Goal: Information Seeking & Learning: Understand process/instructions

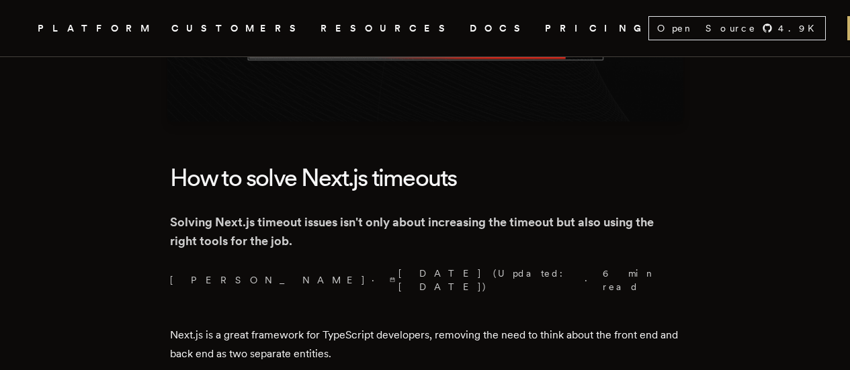
scroll to position [265, 0]
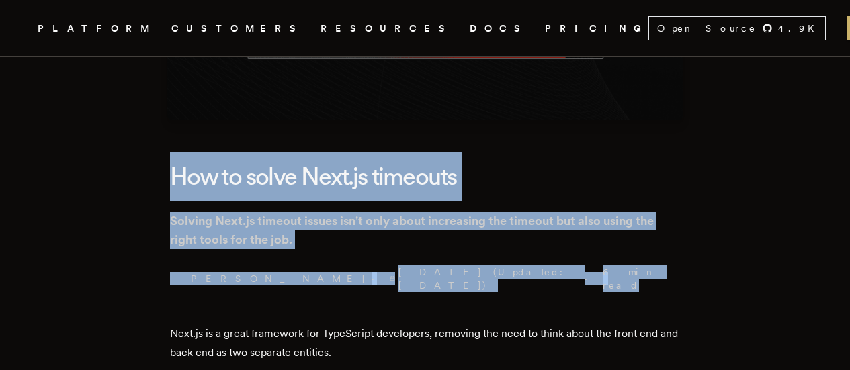
drag, startPoint x: 463, startPoint y: 269, endPoint x: 179, endPoint y: 175, distance: 299.6
click at [179, 36] on header "How to solve Next.js timeouts Solving Next.js timeout issues isn't only about i…" at bounding box center [425, 223] width 511 height 140
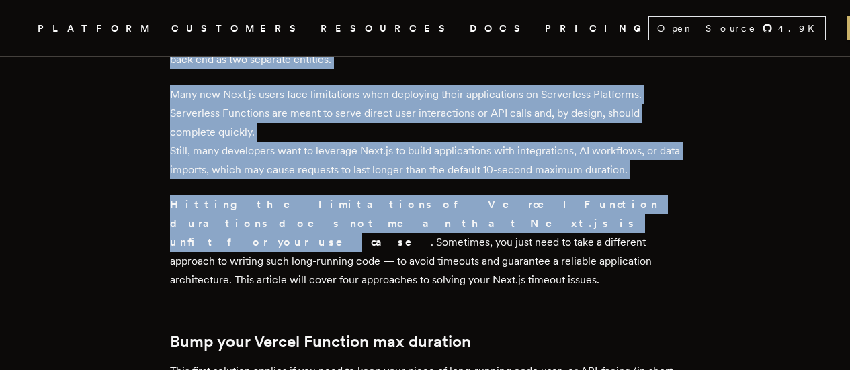
drag, startPoint x: 160, startPoint y: 154, endPoint x: 691, endPoint y: 183, distance: 531.6
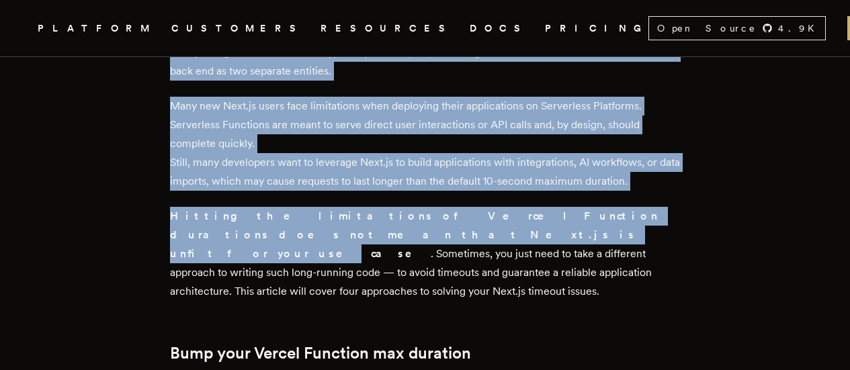
scroll to position [558, 0]
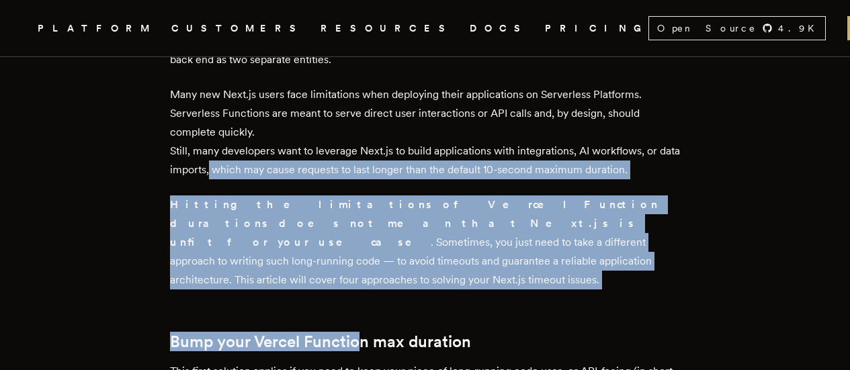
drag, startPoint x: 364, startPoint y: 251, endPoint x: 235, endPoint y: 146, distance: 166.6
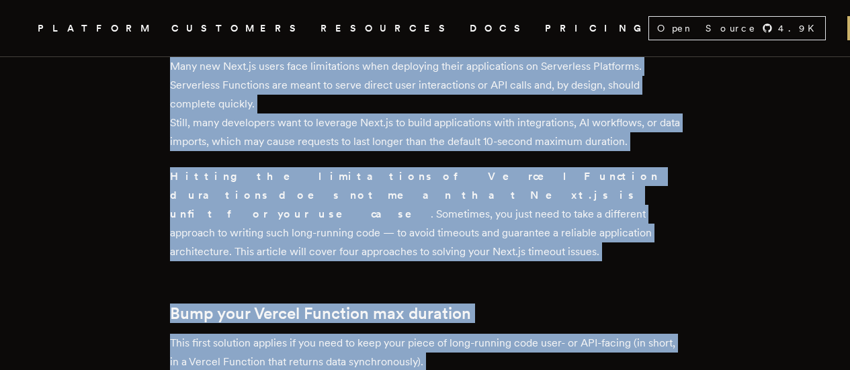
scroll to position [617, 0]
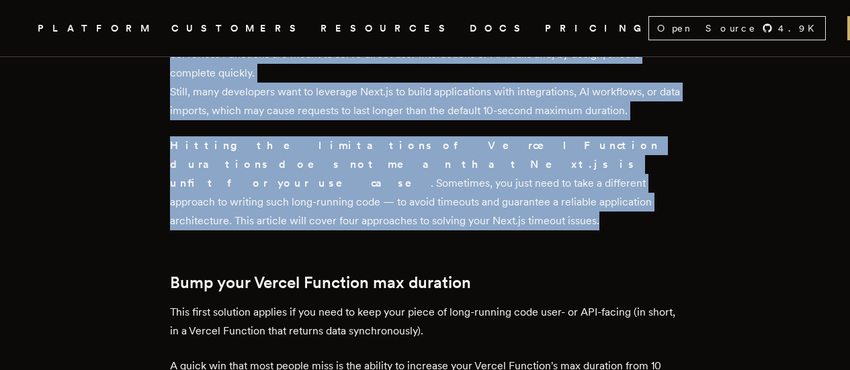
drag, startPoint x: 155, startPoint y: 101, endPoint x: 438, endPoint y: 189, distance: 296.1
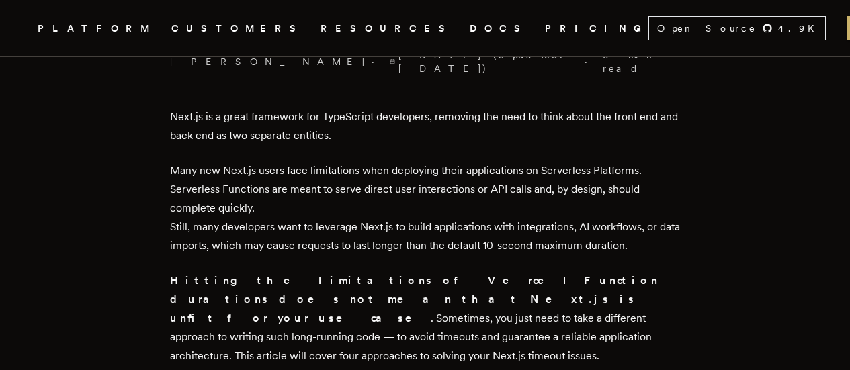
scroll to position [484, 0]
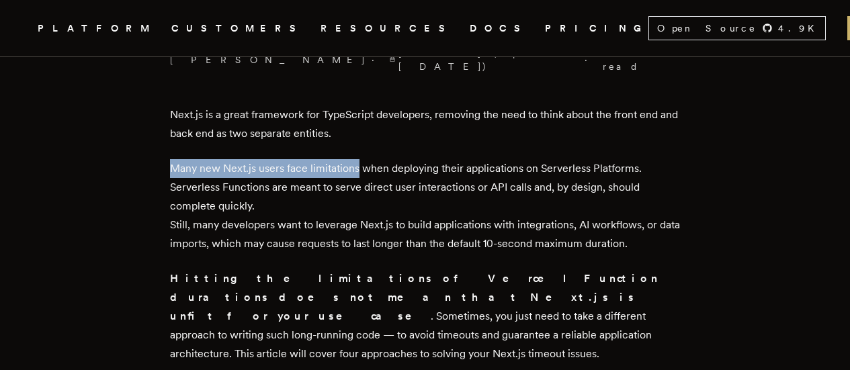
drag, startPoint x: 163, startPoint y: 151, endPoint x: 364, endPoint y: 151, distance: 200.2
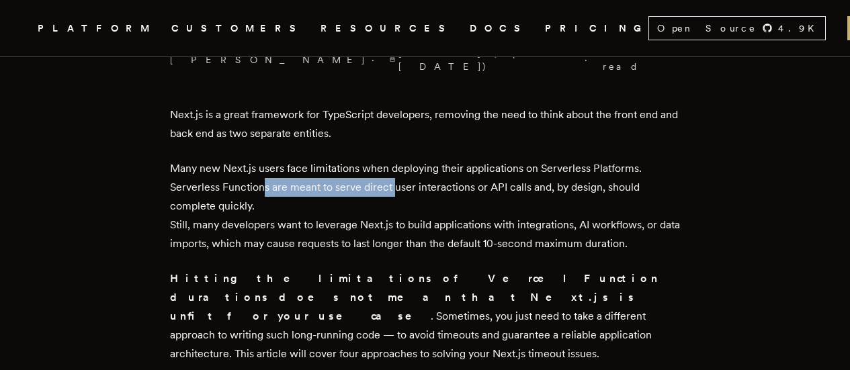
drag, startPoint x: 267, startPoint y: 168, endPoint x: 398, endPoint y: 171, distance: 130.4
click at [327, 36] on p "Many new Next.js users face limitations when deploying their applications on Se…" at bounding box center [425, 206] width 511 height 94
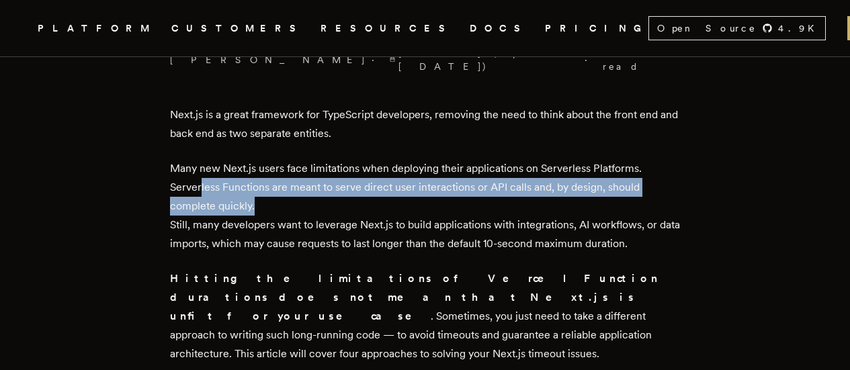
drag, startPoint x: 230, startPoint y: 173, endPoint x: 271, endPoint y: 187, distance: 43.3
click at [271, 36] on p "Many new Next.js users face limitations when deploying their applications on Se…" at bounding box center [425, 206] width 511 height 94
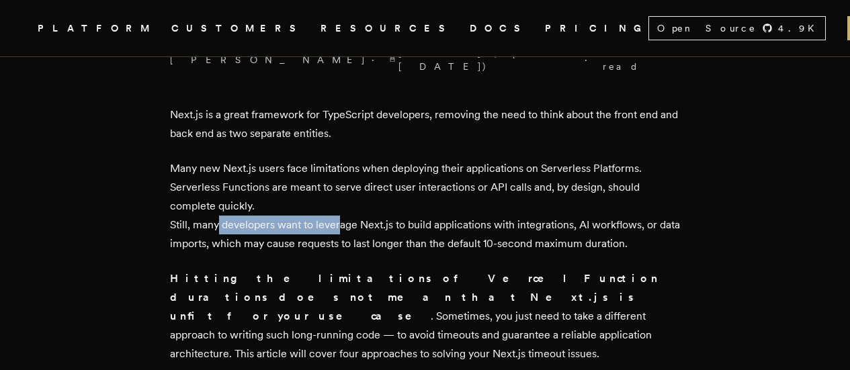
drag, startPoint x: 217, startPoint y: 206, endPoint x: 337, endPoint y: 206, distance: 119.6
click at [327, 36] on p "Many new Next.js users face limitations when deploying their applications on Se…" at bounding box center [425, 206] width 511 height 94
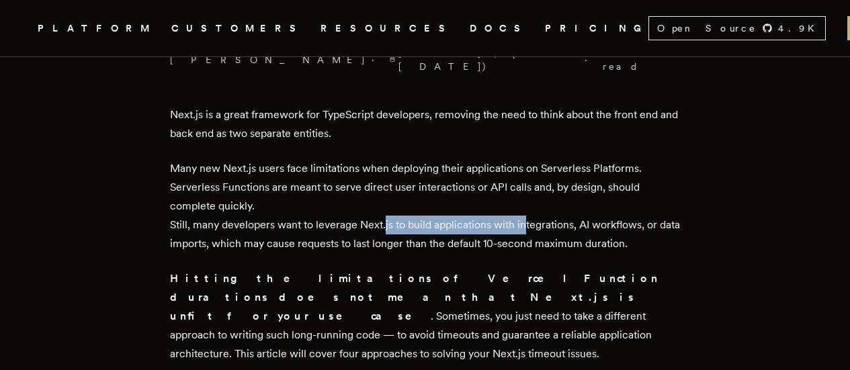
drag, startPoint x: 387, startPoint y: 206, endPoint x: 523, endPoint y: 204, distance: 135.7
click at [327, 36] on p "Many new Next.js users face limitations when deploying their applications on Se…" at bounding box center [425, 206] width 511 height 94
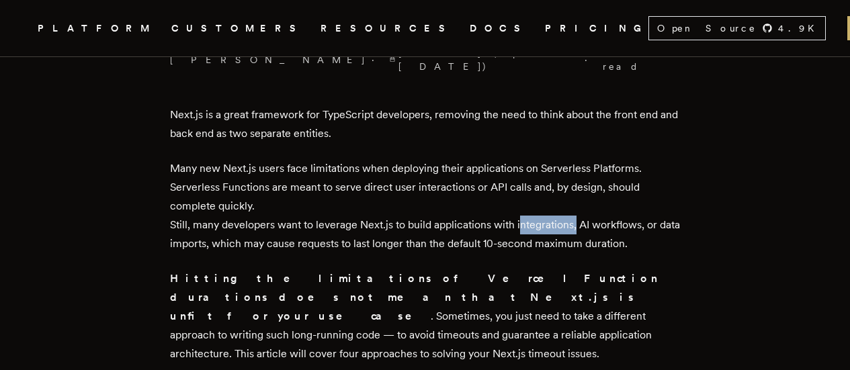
click at [327, 36] on p "Many new Next.js users face limitations when deploying their applications on Se…" at bounding box center [425, 206] width 511 height 94
drag, startPoint x: 171, startPoint y: 204, endPoint x: 260, endPoint y: 207, distance: 88.7
click at [260, 36] on p "Many new Next.js users face limitations when deploying their applications on Se…" at bounding box center [425, 206] width 511 height 94
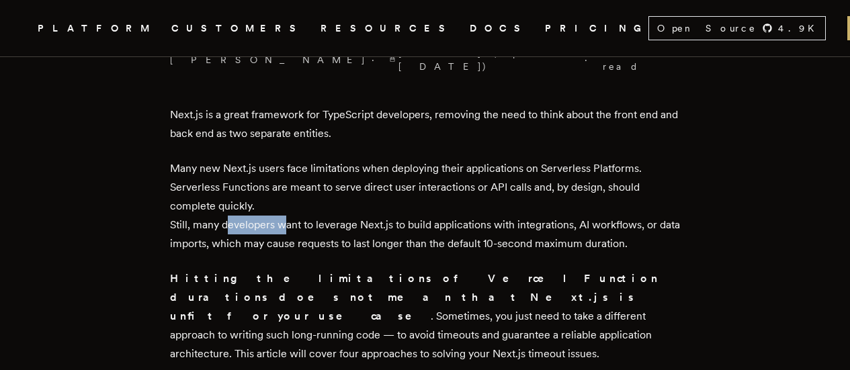
click at [260, 36] on p "Many new Next.js users face limitations when deploying their applications on Se…" at bounding box center [425, 206] width 511 height 94
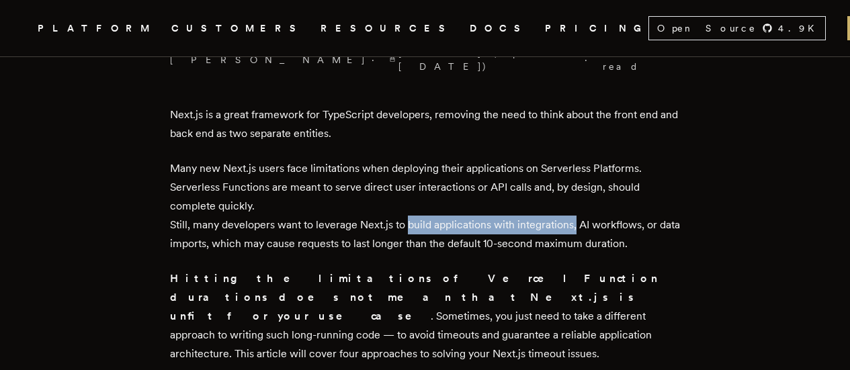
drag, startPoint x: 409, startPoint y: 206, endPoint x: 577, endPoint y: 204, distance: 168.0
click at [327, 36] on p "Many new Next.js users face limitations when deploying their applications on Se…" at bounding box center [425, 206] width 511 height 94
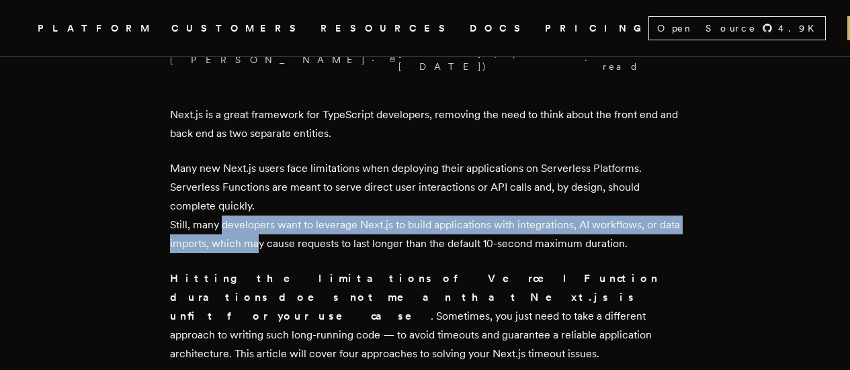
drag, startPoint x: 224, startPoint y: 204, endPoint x: 283, endPoint y: 226, distance: 62.5
click at [283, 36] on p "Many new Next.js users face limitations when deploying their applications on Se…" at bounding box center [425, 206] width 511 height 94
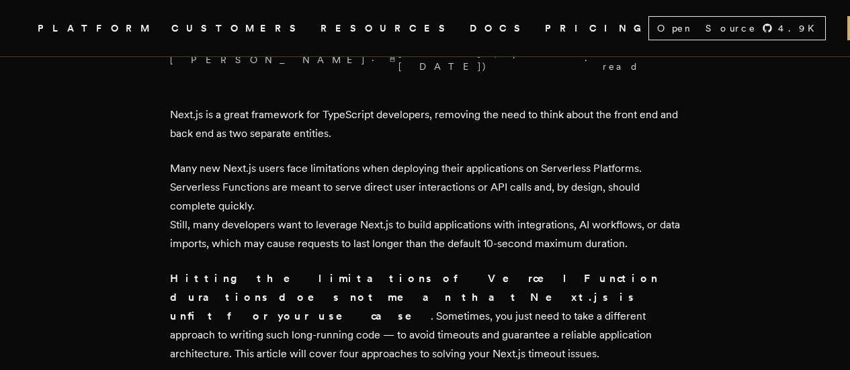
drag, startPoint x: 284, startPoint y: 224, endPoint x: 228, endPoint y: 210, distance: 57.0
click at [284, 36] on p "Many new Next.js users face limitations when deploying their applications on Se…" at bounding box center [425, 206] width 511 height 94
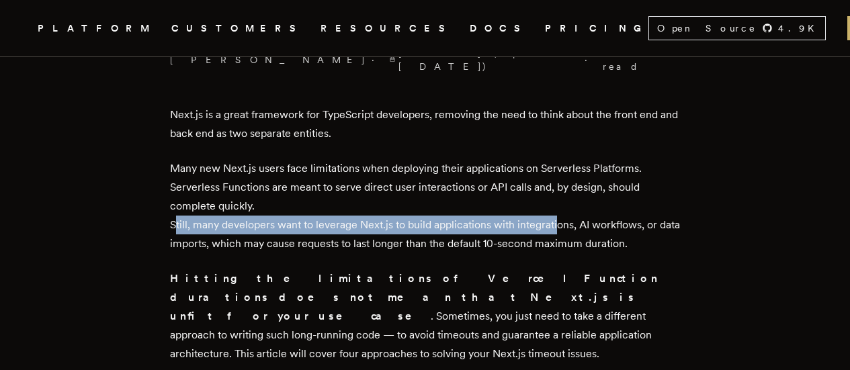
drag, startPoint x: 176, startPoint y: 204, endPoint x: 556, endPoint y: 208, distance: 380.3
click at [327, 36] on p "Many new Next.js users face limitations when deploying their applications on Se…" at bounding box center [425, 206] width 511 height 94
click at [190, 36] on p "Many new Next.js users face limitations when deploying their applications on Se…" at bounding box center [425, 206] width 511 height 94
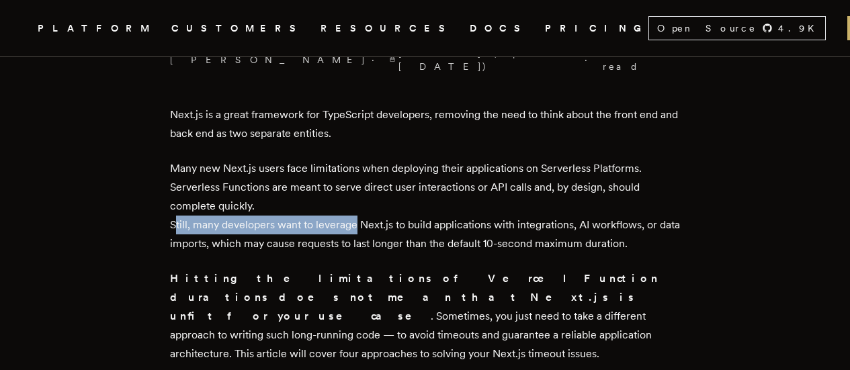
drag, startPoint x: 174, startPoint y: 203, endPoint x: 357, endPoint y: 208, distance: 183.5
click at [277, 36] on p "Many new Next.js users face limitations when deploying their applications on Se…" at bounding box center [425, 206] width 511 height 94
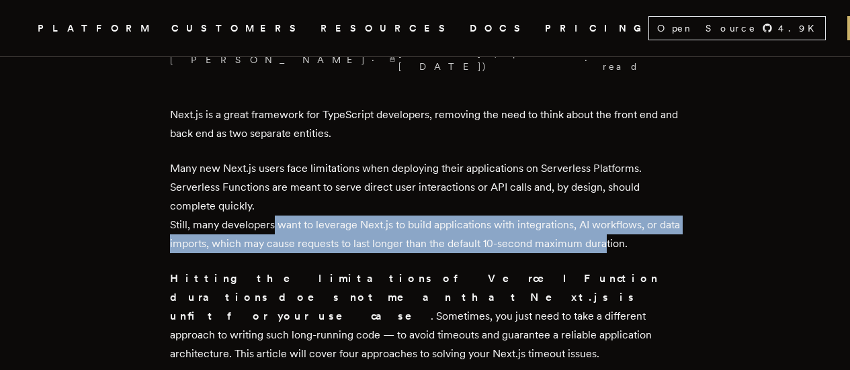
drag, startPoint x: 425, startPoint y: 226, endPoint x: 626, endPoint y: 230, distance: 201.0
click at [327, 36] on p "Many new Next.js users face limitations when deploying their applications on Se…" at bounding box center [425, 206] width 511 height 94
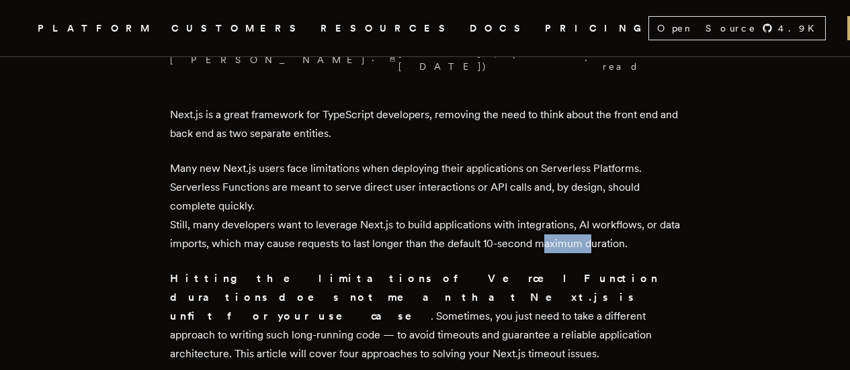
click at [327, 36] on p "Many new Next.js users face limitations when deploying their applications on Se…" at bounding box center [425, 206] width 511 height 94
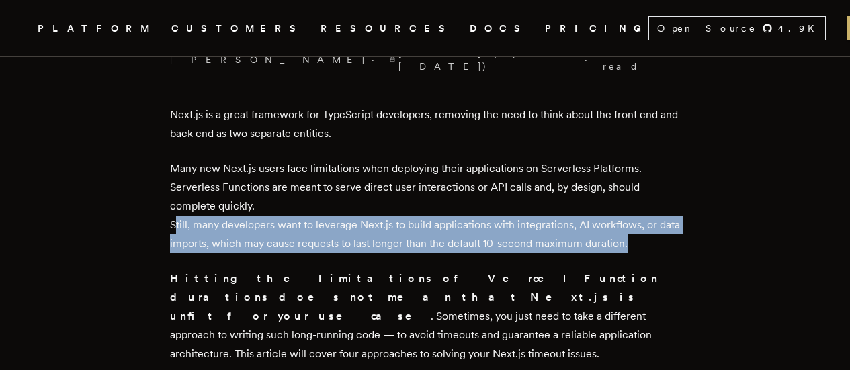
click at [327, 36] on p "Many new Next.js users face limitations when deploying their applications on Se…" at bounding box center [425, 206] width 511 height 94
click at [288, 36] on p "Many new Next.js users face limitations when deploying their applications on Se…" at bounding box center [425, 206] width 511 height 94
click at [287, 36] on p "Many new Next.js users face limitations when deploying their applications on Se…" at bounding box center [425, 206] width 511 height 94
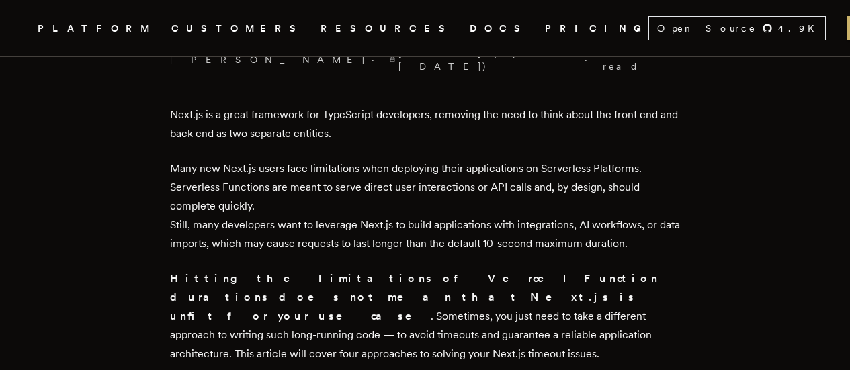
click at [327, 36] on p "Many new Next.js users face limitations when deploying their applications on Se…" at bounding box center [425, 206] width 511 height 94
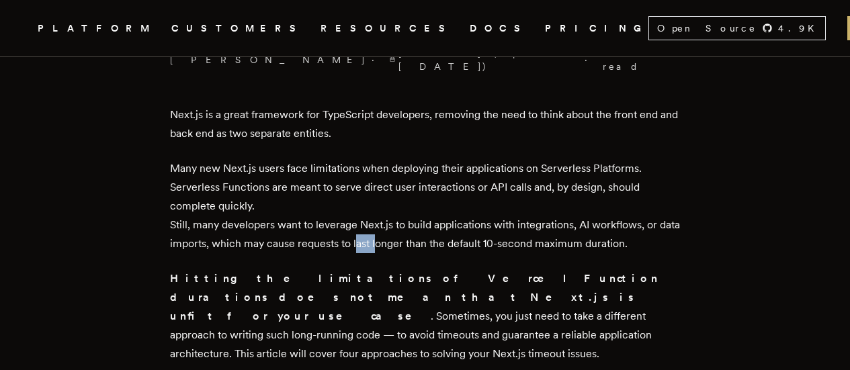
click at [327, 36] on p "Many new Next.js users face limitations when deploying their applications on Se…" at bounding box center [425, 206] width 511 height 94
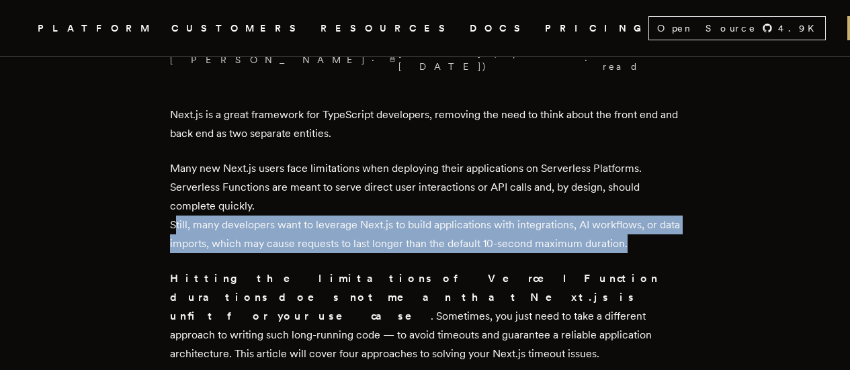
click at [327, 36] on p "Many new Next.js users face limitations when deploying their applications on Se…" at bounding box center [425, 206] width 511 height 94
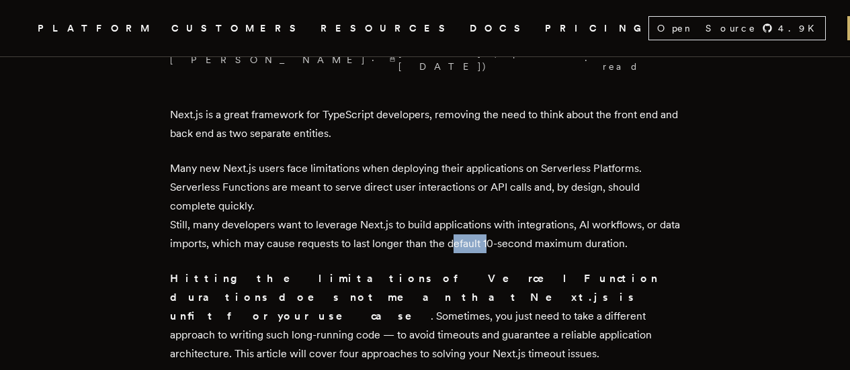
click at [327, 36] on p "Many new Next.js users face limitations when deploying their applications on Se…" at bounding box center [425, 206] width 511 height 94
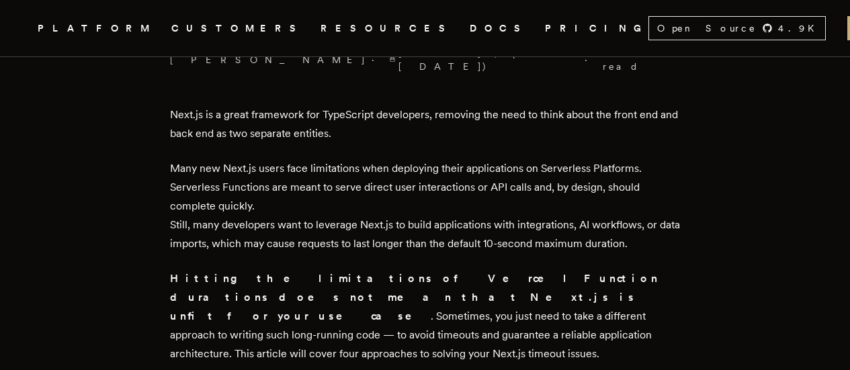
click at [327, 36] on p "Many new Next.js users face limitations when deploying their applications on Se…" at bounding box center [425, 206] width 511 height 94
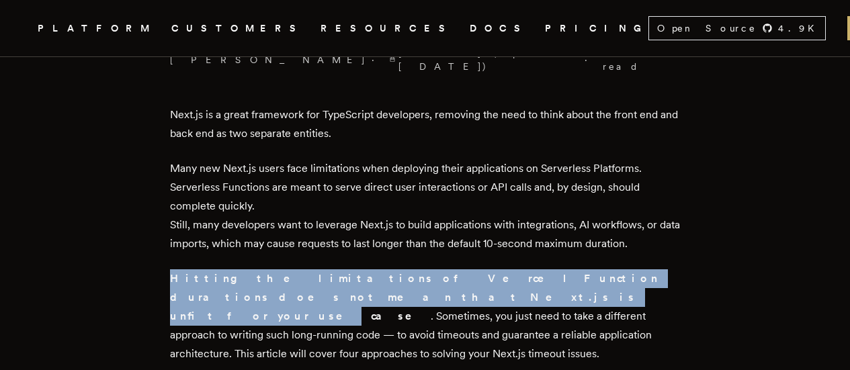
drag, startPoint x: 165, startPoint y: 261, endPoint x: 668, endPoint y: 251, distance: 502.7
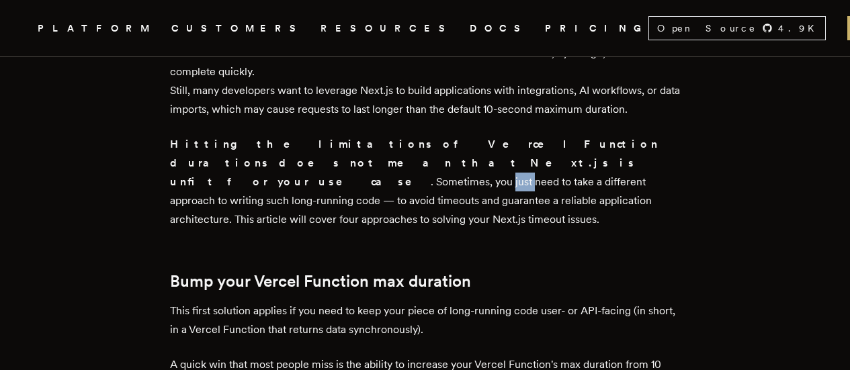
drag, startPoint x: 303, startPoint y: 149, endPoint x: 265, endPoint y: 146, distance: 38.4
click at [274, 36] on p "Hitting the limitations of Vercel Function durations does not mean that Next.js…" at bounding box center [425, 182] width 511 height 94
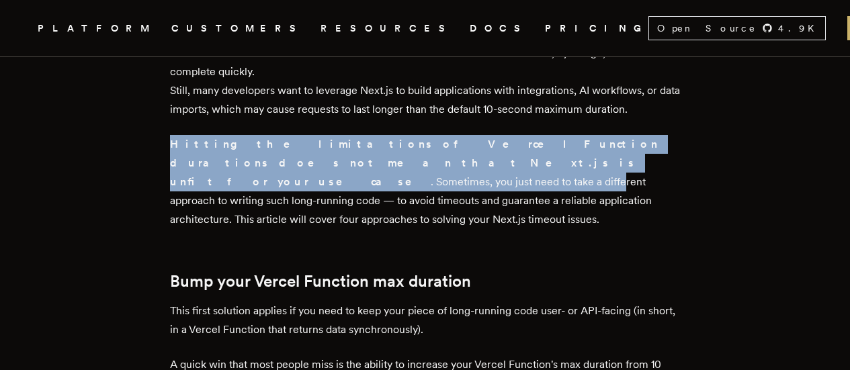
drag, startPoint x: 175, startPoint y: 133, endPoint x: 391, endPoint y: 149, distance: 217.0
click at [327, 36] on p "Hitting the limitations of Vercel Function durations does not mean that Next.js…" at bounding box center [425, 182] width 511 height 94
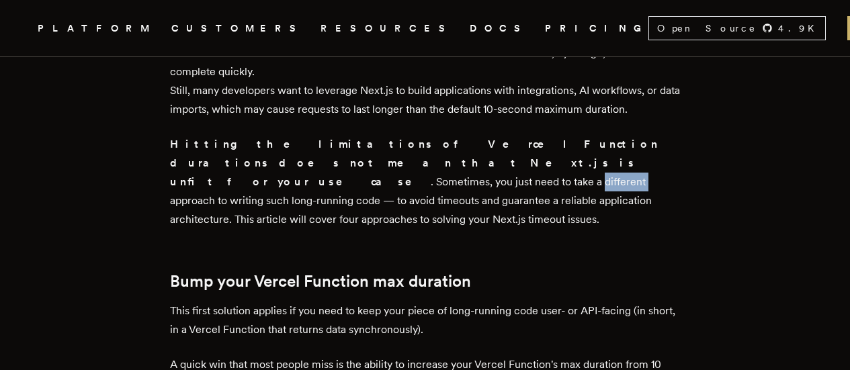
click at [327, 36] on p "Hitting the limitations of Vercel Function durations does not mean that Next.js…" at bounding box center [425, 182] width 511 height 94
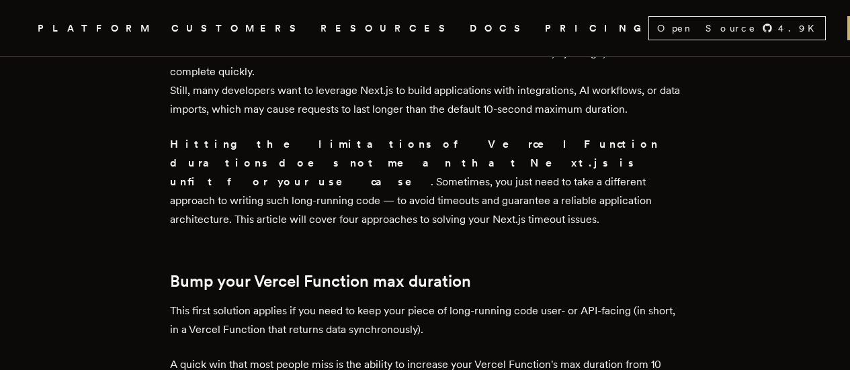
click at [327, 36] on p "Hitting the limitations of Vercel Function durations does not mean that Next.js…" at bounding box center [425, 182] width 511 height 94
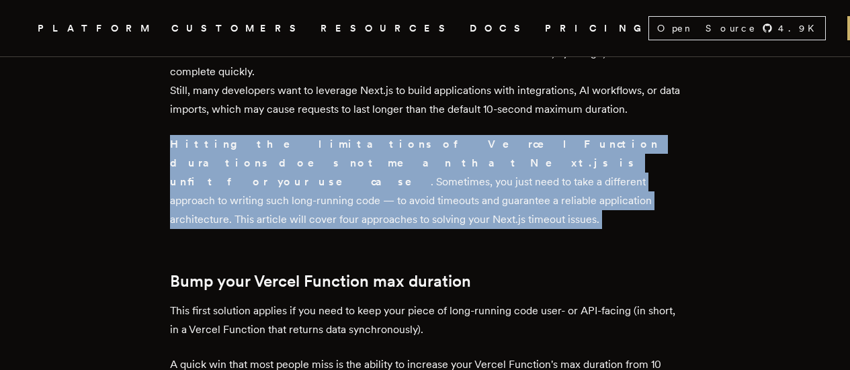
click at [327, 36] on p "Hitting the limitations of Vercel Function durations does not mean that Next.js…" at bounding box center [425, 182] width 511 height 94
click at [259, 36] on p "Hitting the limitations of Vercel Function durations does not mean that Next.js…" at bounding box center [425, 182] width 511 height 94
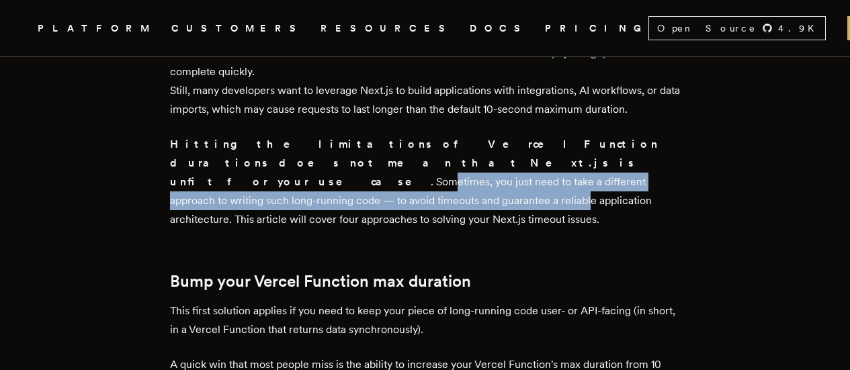
drag, startPoint x: 226, startPoint y: 143, endPoint x: 353, endPoint y: 168, distance: 130.1
click at [327, 36] on p "Hitting the limitations of Vercel Function durations does not mean that Next.js…" at bounding box center [425, 182] width 511 height 94
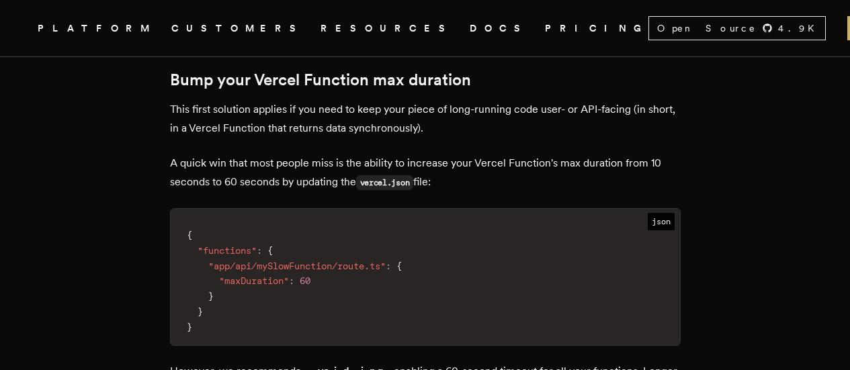
scroll to position [753, 0]
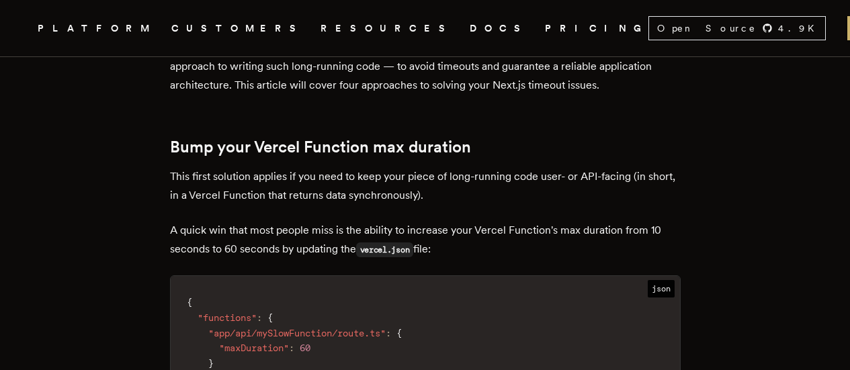
click at [232, 36] on h2 "Bump your Vercel Function max duration" at bounding box center [425, 147] width 511 height 19
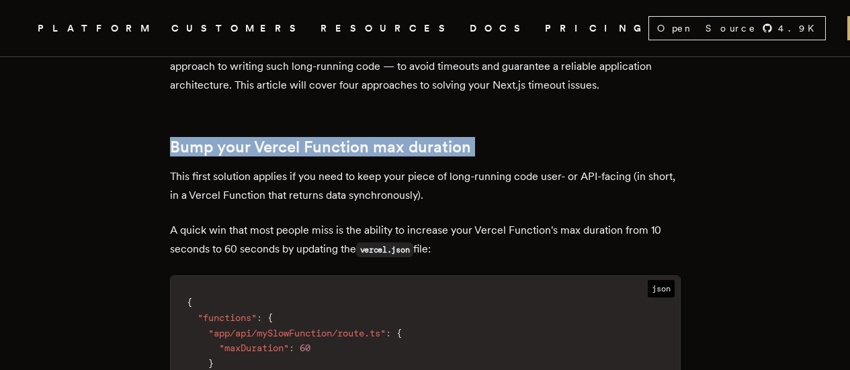
click at [232, 36] on h2 "Bump your Vercel Function max duration" at bounding box center [425, 147] width 511 height 19
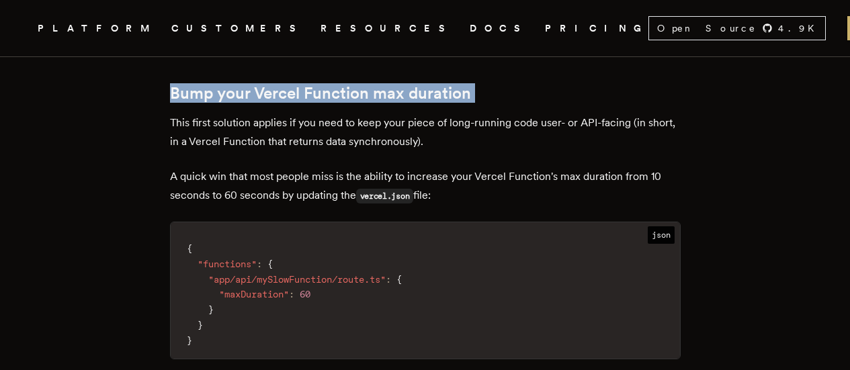
scroll to position [820, 0]
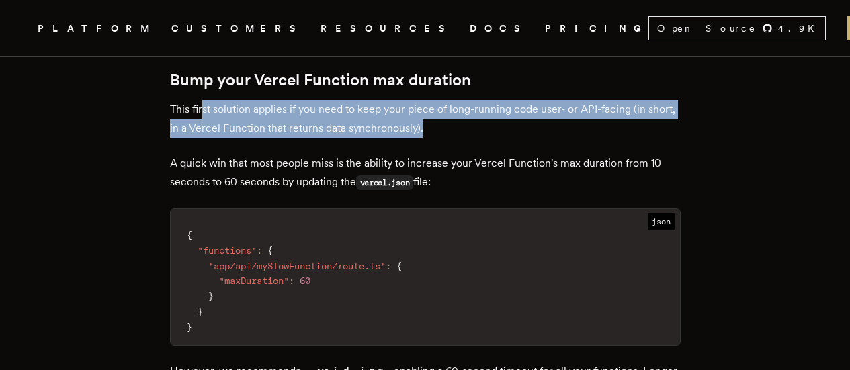
drag, startPoint x: 208, startPoint y: 79, endPoint x: 466, endPoint y: 91, distance: 258.3
click at [327, 36] on p "This first solution applies if you need to keep your piece of long-running code…" at bounding box center [425, 119] width 511 height 38
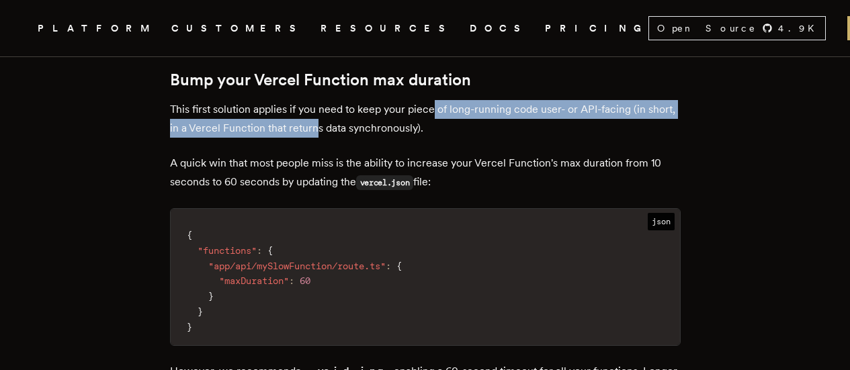
drag, startPoint x: 471, startPoint y: 70, endPoint x: 351, endPoint y: 87, distance: 121.4
click at [327, 36] on p "This first solution applies if you need to keep your piece of long-running code…" at bounding box center [425, 119] width 511 height 38
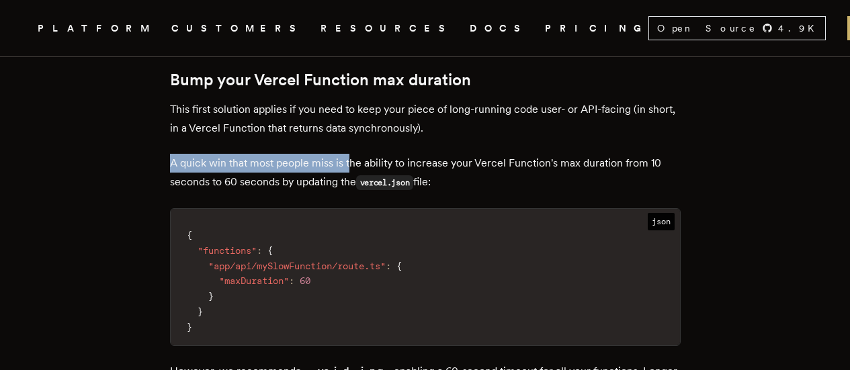
drag, startPoint x: 161, startPoint y: 125, endPoint x: 356, endPoint y: 126, distance: 194.9
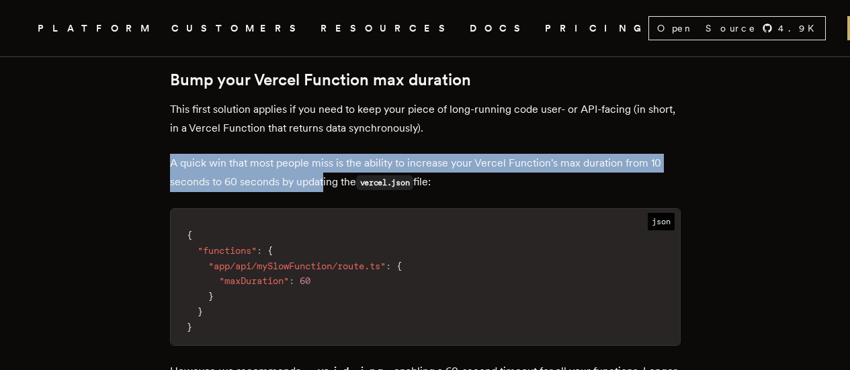
drag, startPoint x: 173, startPoint y: 123, endPoint x: 329, endPoint y: 141, distance: 156.3
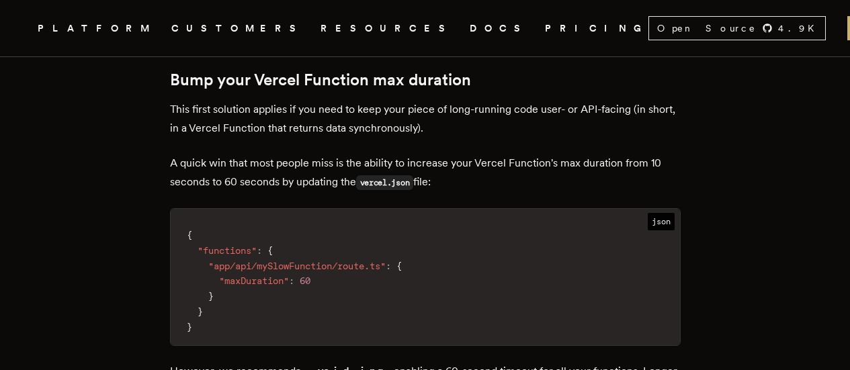
click at [327, 36] on p "A quick win that most people miss is the ability to increase your Vercel Functi…" at bounding box center [425, 173] width 511 height 38
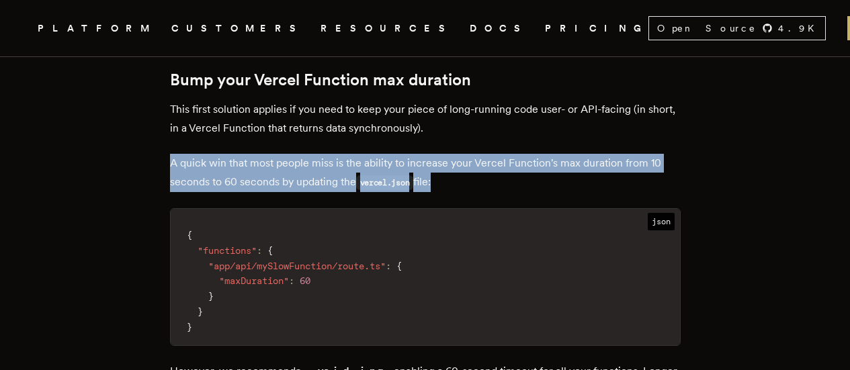
click at [327, 36] on p "A quick win that most people miss is the ability to increase your Vercel Functi…" at bounding box center [425, 173] width 511 height 38
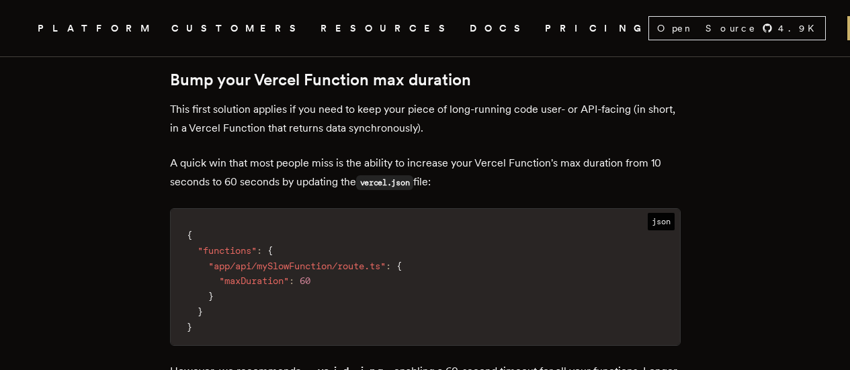
click at [327, 36] on p "A quick win that most people miss is the ability to increase your Vercel Functi…" at bounding box center [425, 173] width 511 height 38
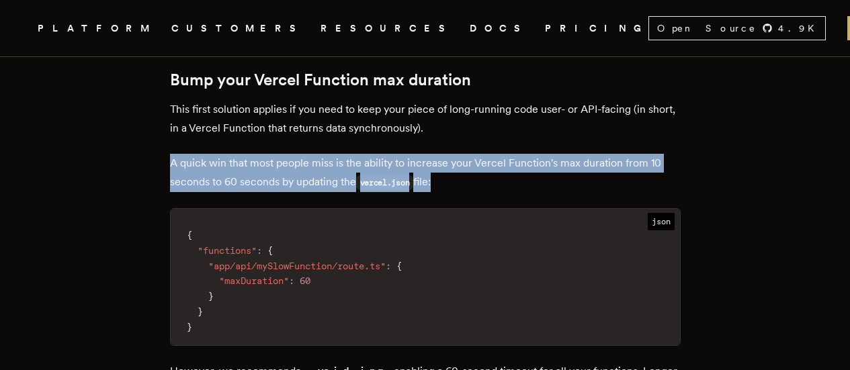
click at [327, 36] on p "A quick win that most people miss is the ability to increase your Vercel Functi…" at bounding box center [425, 173] width 511 height 38
click at [306, 36] on p "A quick win that most people miss is the ability to increase your Vercel Functi…" at bounding box center [425, 173] width 511 height 38
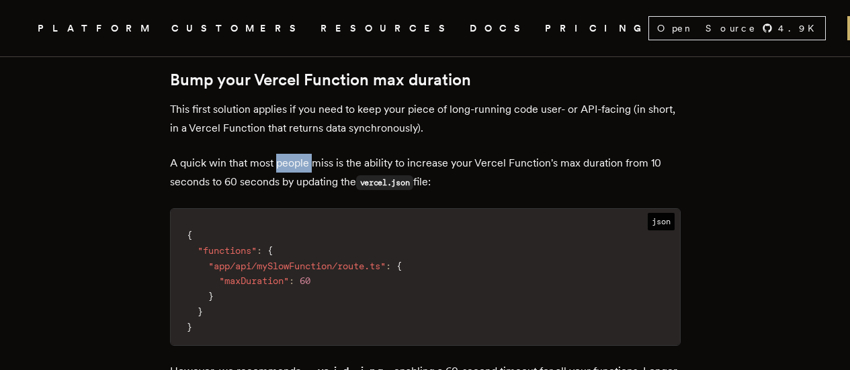
click at [306, 36] on p "A quick win that most people miss is the ability to increase your Vercel Functi…" at bounding box center [425, 173] width 511 height 38
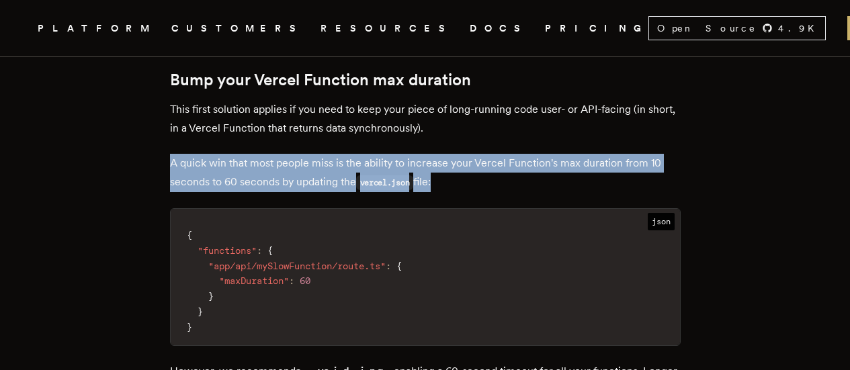
click at [306, 36] on p "A quick win that most people miss is the ability to increase your Vercel Functi…" at bounding box center [425, 173] width 511 height 38
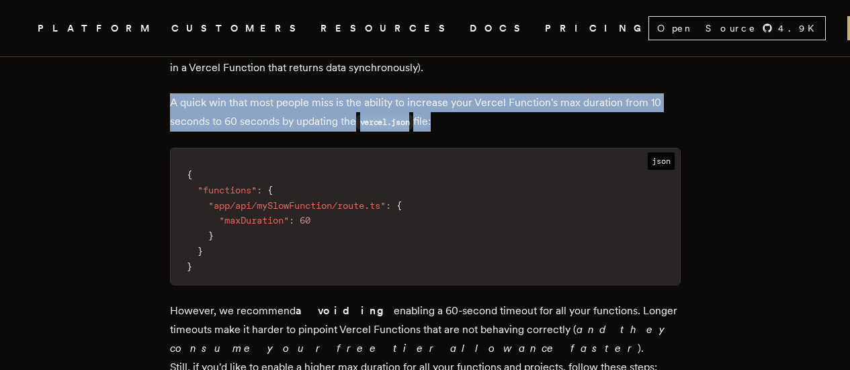
scroll to position [888, 0]
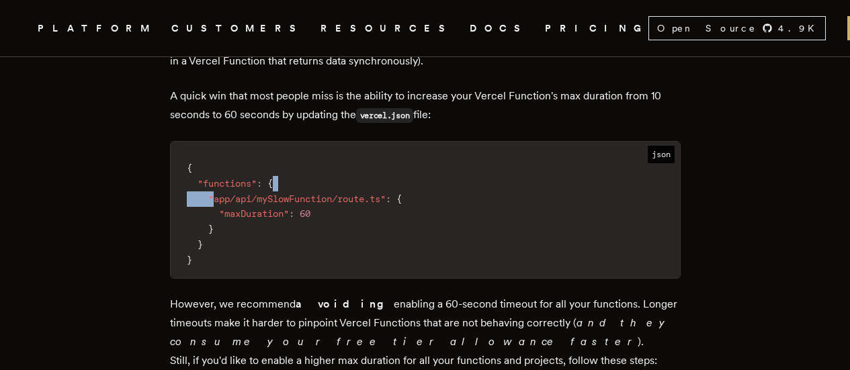
drag, startPoint x: 217, startPoint y: 155, endPoint x: 392, endPoint y: 151, distance: 174.8
click at [327, 36] on code "{ "functions" : { "app/api/mySlowFunction/route.ts" : { "maxDuration" : 60 } } }" at bounding box center [425, 214] width 509 height 128
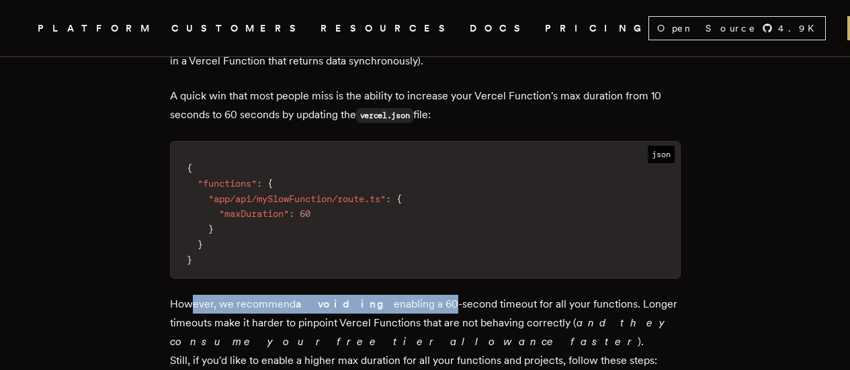
drag, startPoint x: 199, startPoint y: 266, endPoint x: 421, endPoint y: 263, distance: 221.8
click at [327, 36] on p "However, we recommend avoiding enabling a 60-second timeout for all your functi…" at bounding box center [425, 332] width 511 height 75
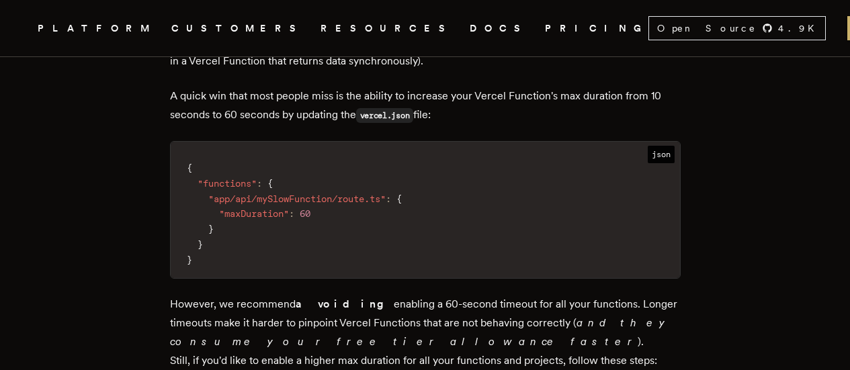
click at [327, 36] on p "However, we recommend avoiding enabling a 60-second timeout for all your functi…" at bounding box center [425, 332] width 511 height 75
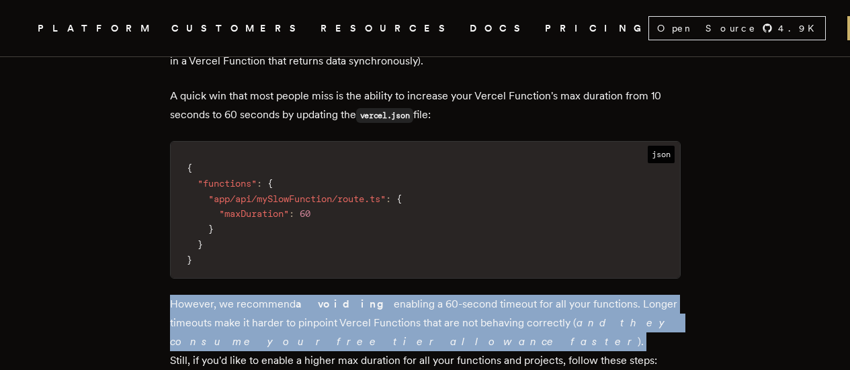
click at [327, 36] on p "However, we recommend avoiding enabling a 60-second timeout for all your functi…" at bounding box center [425, 332] width 511 height 75
click at [179, 36] on p "However, we recommend avoiding enabling a 60-second timeout for all your functi…" at bounding box center [425, 332] width 511 height 75
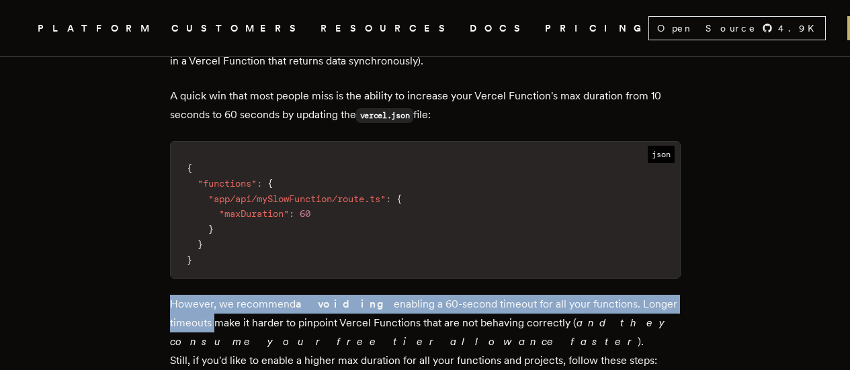
drag, startPoint x: 175, startPoint y: 269, endPoint x: 669, endPoint y: 259, distance: 494.0
click at [327, 36] on p "However, we recommend avoiding enabling a 60-second timeout for all your functi…" at bounding box center [425, 332] width 511 height 75
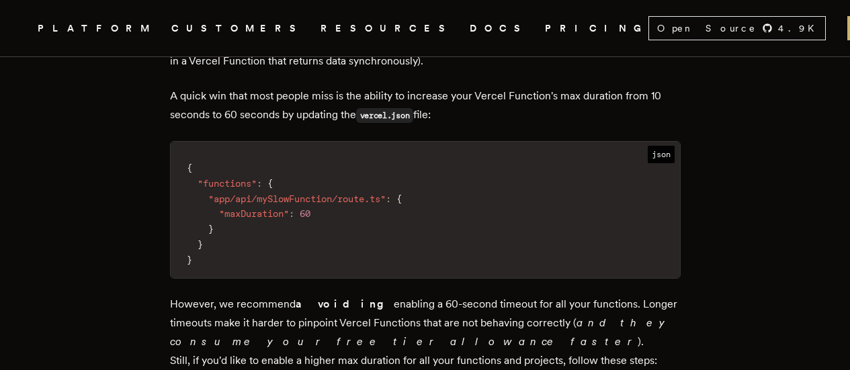
scroll to position [1022, 0]
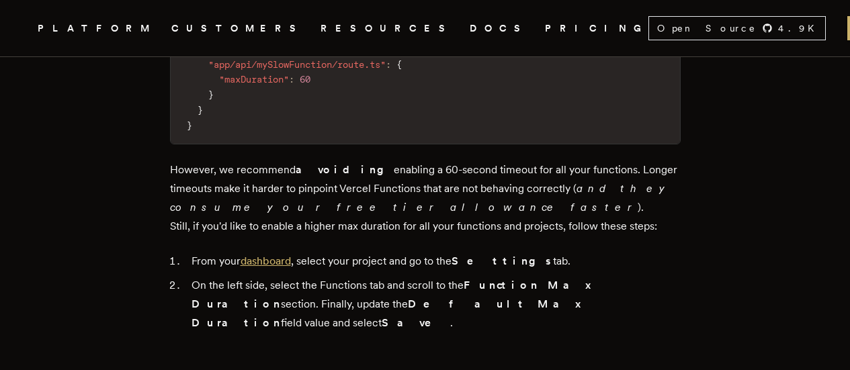
click at [271, 36] on link "dashboard" at bounding box center [266, 261] width 50 height 13
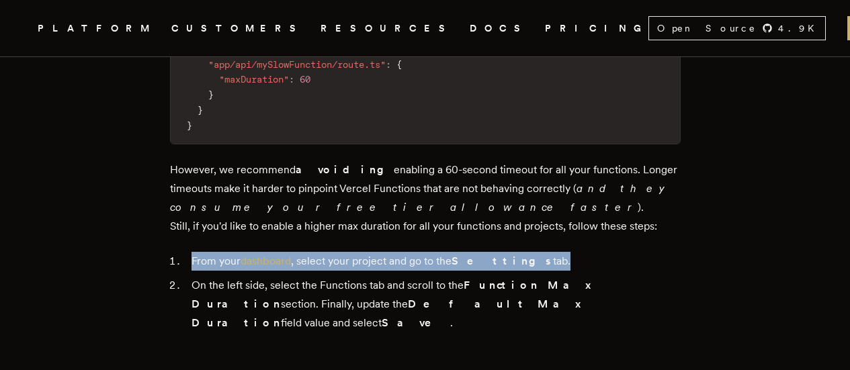
drag, startPoint x: 184, startPoint y: 214, endPoint x: 517, endPoint y: 215, distance: 333.3
click at [327, 36] on li "From your dashboard , select your project and go to the Settings tab." at bounding box center [433, 261] width 493 height 19
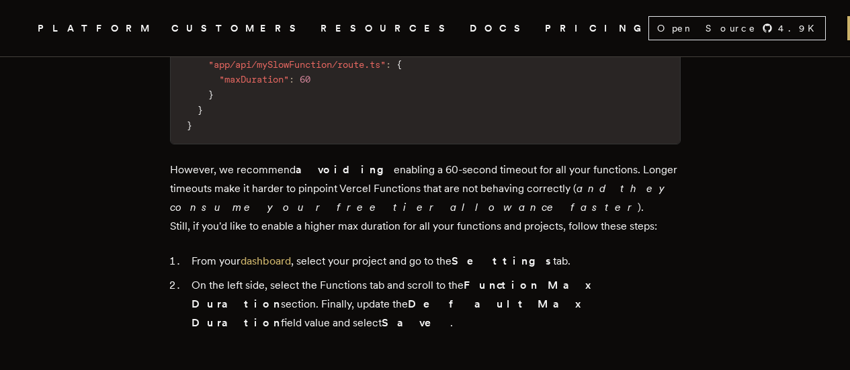
click at [327, 36] on p "However, we recommend avoiding enabling a 60-second timeout for all your functi…" at bounding box center [425, 198] width 511 height 75
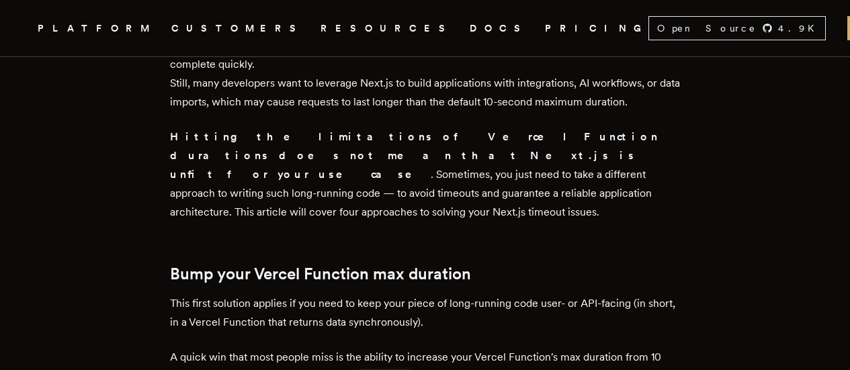
scroll to position [686, 0]
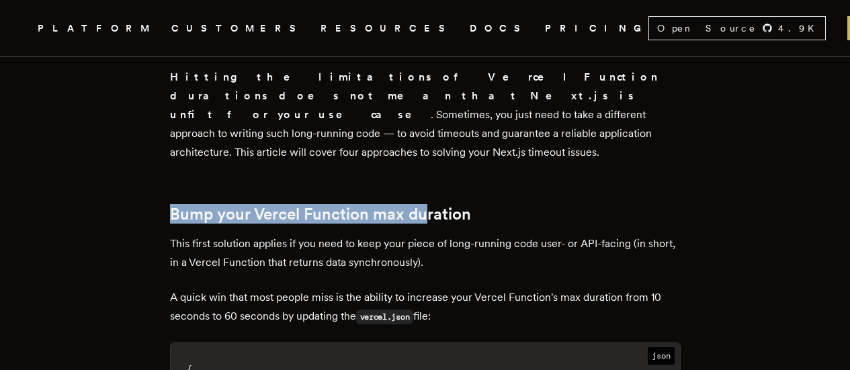
drag, startPoint x: 173, startPoint y: 173, endPoint x: 411, endPoint y: 193, distance: 238.7
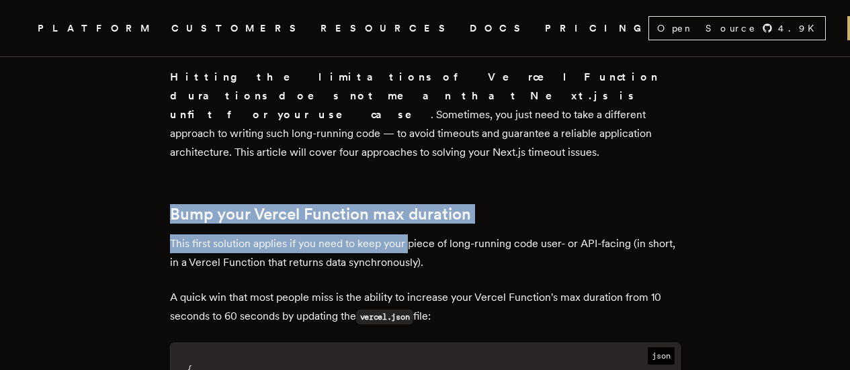
click at [212, 36] on p "This first solution applies if you need to keep your piece of long-running code…" at bounding box center [425, 253] width 511 height 38
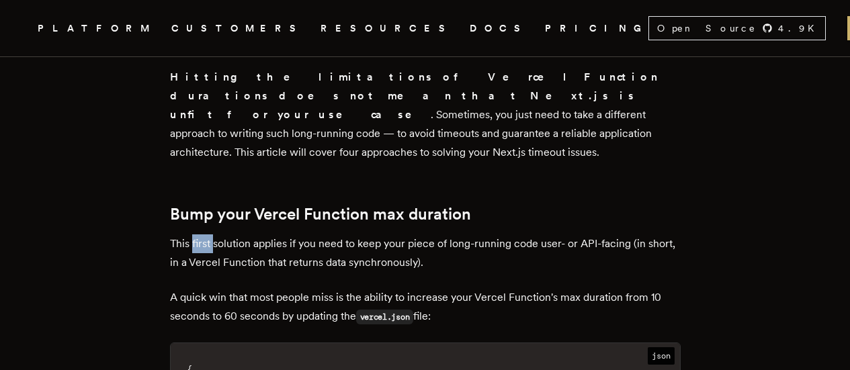
click at [212, 36] on p "This first solution applies if you need to keep your piece of long-running code…" at bounding box center [425, 253] width 511 height 38
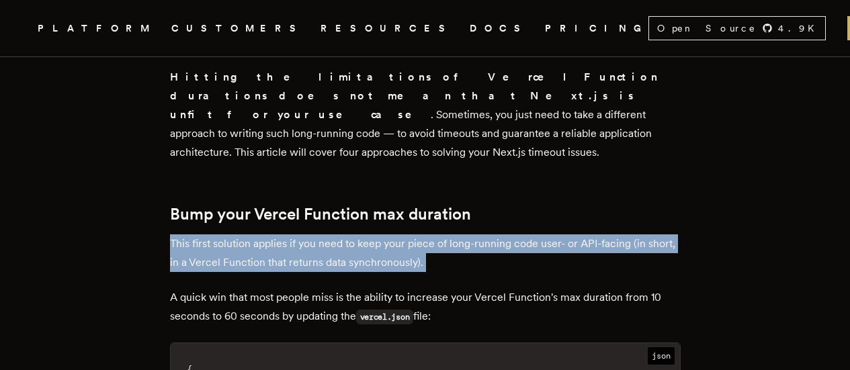
click at [212, 36] on p "This first solution applies if you need to keep your piece of long-running code…" at bounding box center [425, 253] width 511 height 38
click at [321, 36] on p "This first solution applies if you need to keep your piece of long-running code…" at bounding box center [425, 253] width 511 height 38
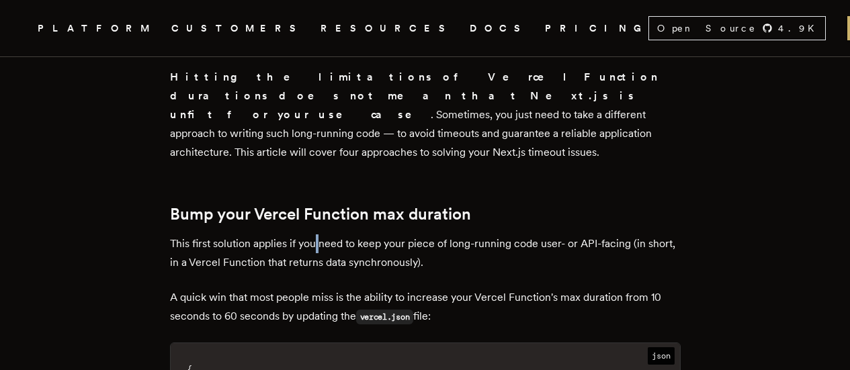
click at [321, 36] on p "This first solution applies if you need to keep your piece of long-running code…" at bounding box center [425, 253] width 511 height 38
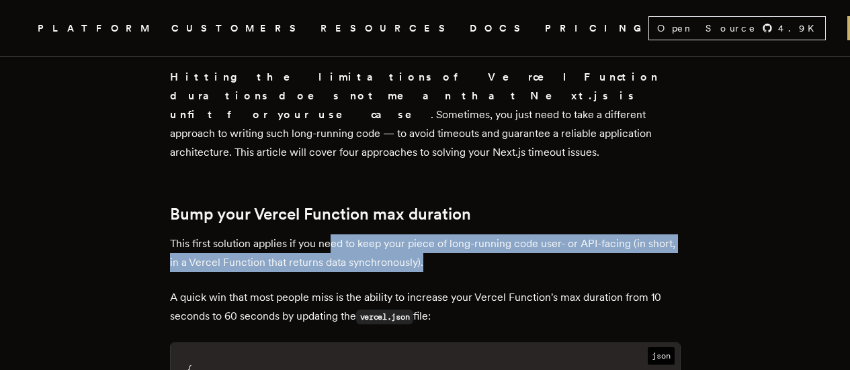
drag, startPoint x: 337, startPoint y: 200, endPoint x: 489, endPoint y: 226, distance: 154.8
click at [327, 36] on p "This first solution applies if you need to keep your piece of long-running code…" at bounding box center [425, 253] width 511 height 38
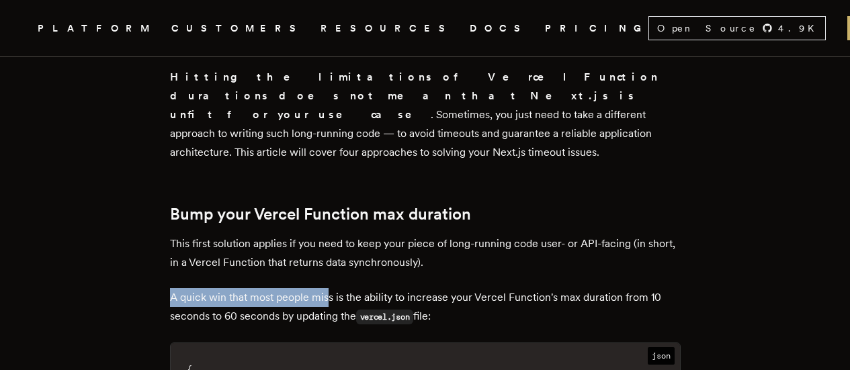
drag, startPoint x: 169, startPoint y: 255, endPoint x: 333, endPoint y: 261, distance: 164.7
click at [327, 36] on p "A quick win that most people miss is the ability to increase your Vercel Functi…" at bounding box center [425, 307] width 511 height 38
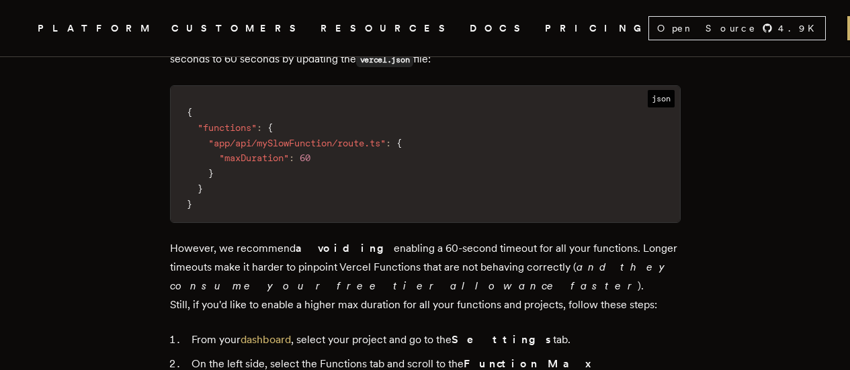
scroll to position [955, 0]
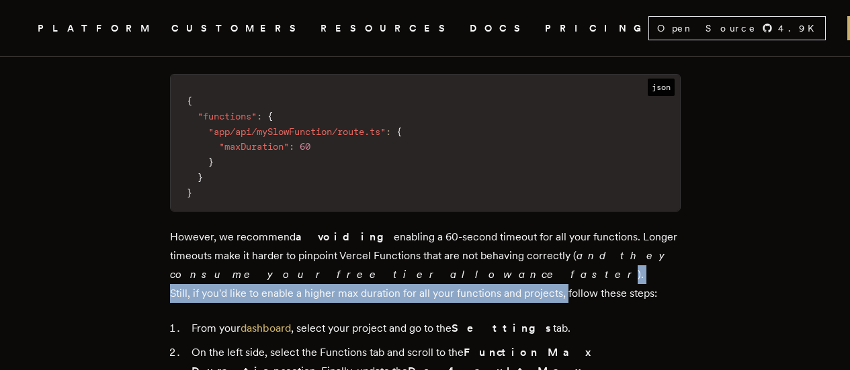
drag, startPoint x: 313, startPoint y: 243, endPoint x: 566, endPoint y: 257, distance: 253.7
click at [327, 36] on p "However, we recommend avoiding enabling a 60-second timeout for all your functi…" at bounding box center [425, 265] width 511 height 75
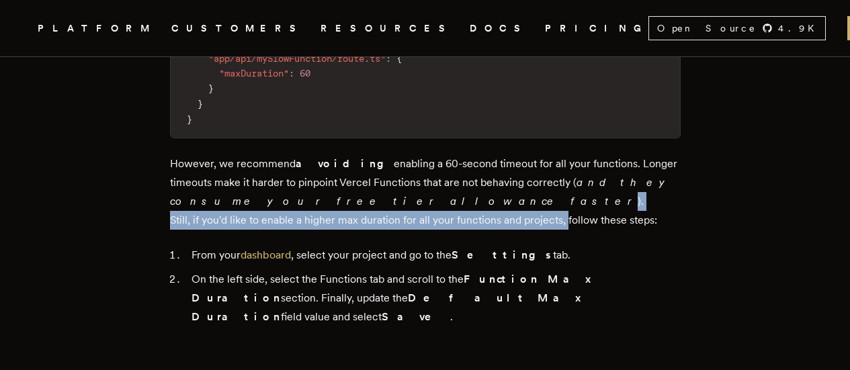
scroll to position [1089, 0]
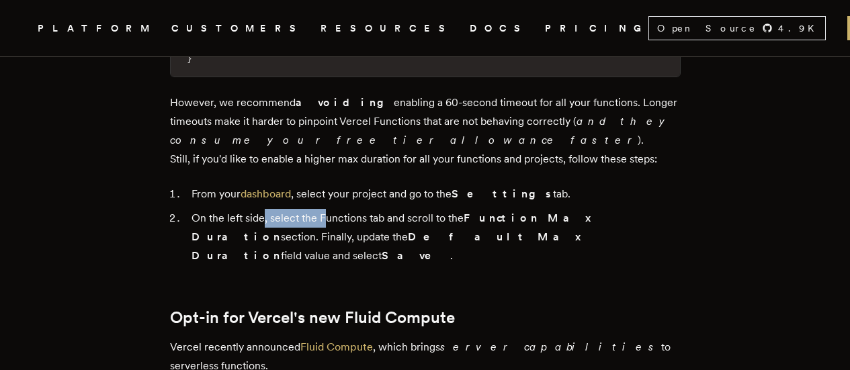
drag, startPoint x: 268, startPoint y: 180, endPoint x: 345, endPoint y: 185, distance: 77.5
click at [327, 36] on li "On the left side, select the Functions tab and scroll to the Function Max Durat…" at bounding box center [433, 237] width 493 height 56
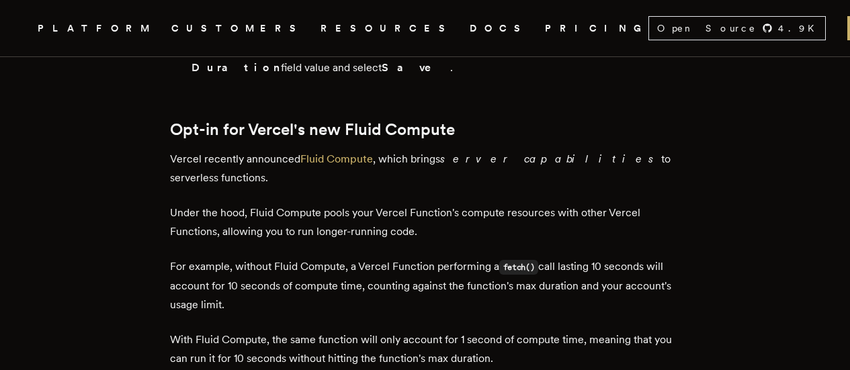
scroll to position [1277, 0]
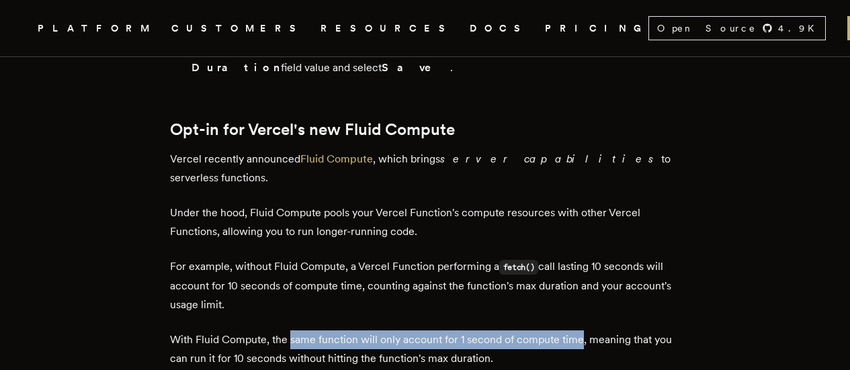
drag, startPoint x: 296, startPoint y: 259, endPoint x: 583, endPoint y: 267, distance: 286.3
click at [327, 36] on p "With Fluid Compute, the same function will only account for 1 second of compute…" at bounding box center [425, 350] width 511 height 38
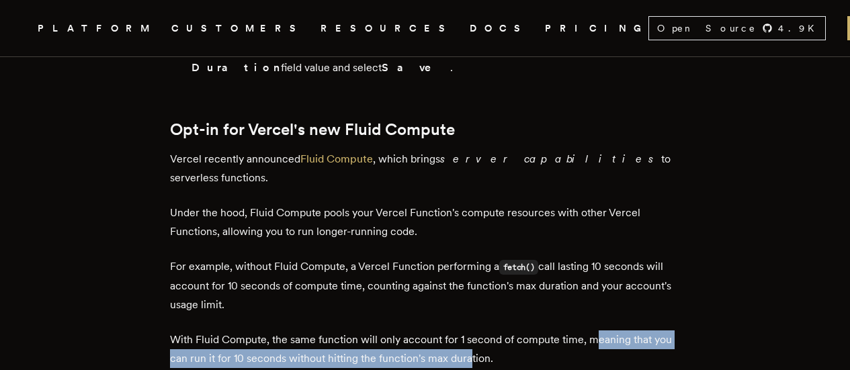
drag, startPoint x: 595, startPoint y: 266, endPoint x: 477, endPoint y: 282, distance: 119.4
click at [327, 36] on p "With Fluid Compute, the same function will only account for 1 second of compute…" at bounding box center [425, 350] width 511 height 38
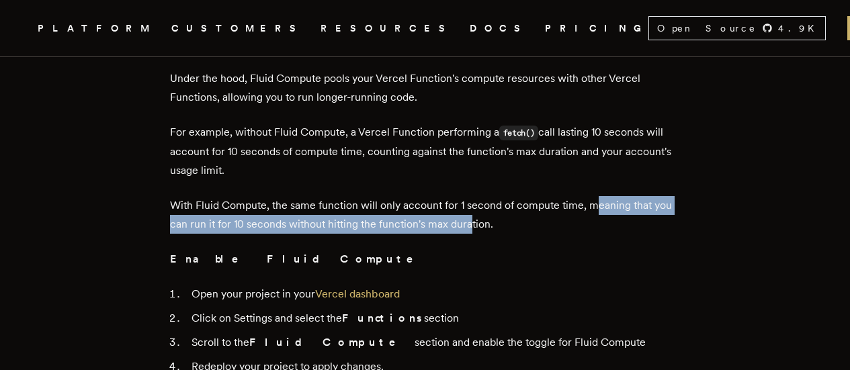
scroll to position [1479, 0]
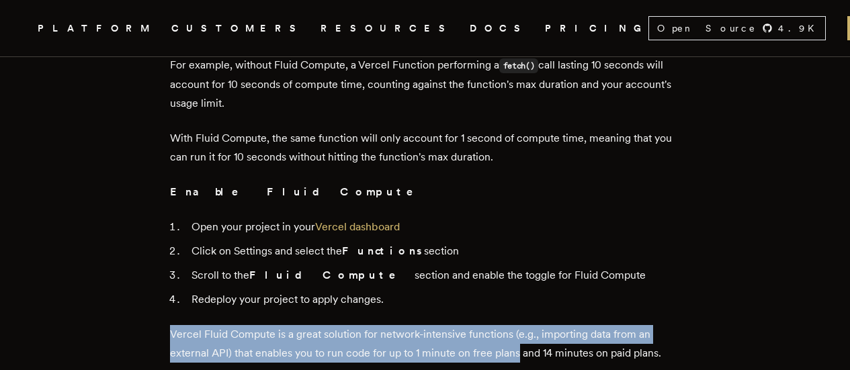
drag, startPoint x: 163, startPoint y: 260, endPoint x: 524, endPoint y: 279, distance: 361.3
click at [327, 36] on p "Vercel Fluid Compute is a great solution for network-intensive functions (e.g.,…" at bounding box center [425, 344] width 511 height 38
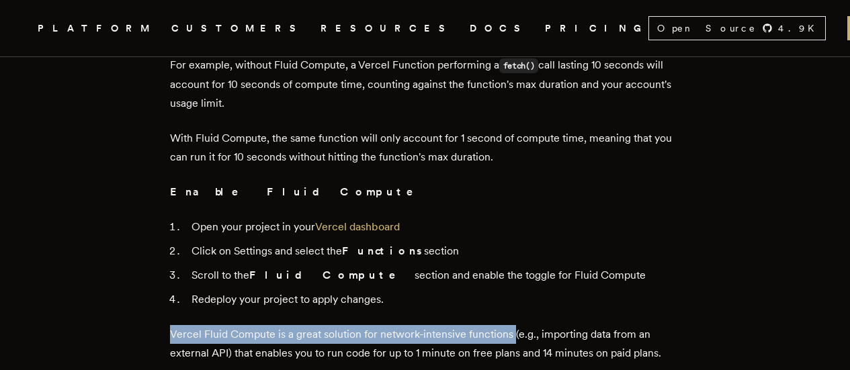
drag, startPoint x: 170, startPoint y: 260, endPoint x: 518, endPoint y: 261, distance: 348.1
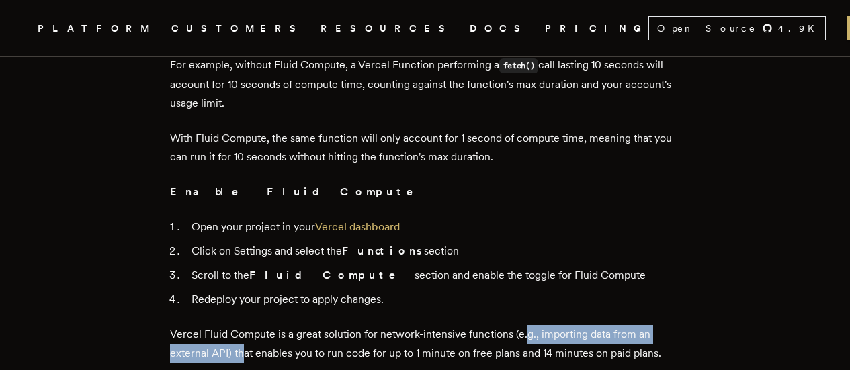
drag, startPoint x: 530, startPoint y: 264, endPoint x: 249, endPoint y: 281, distance: 281.4
click at [249, 36] on p "Vercel Fluid Compute is a great solution for network-intensive functions (e.g.,…" at bounding box center [425, 344] width 511 height 38
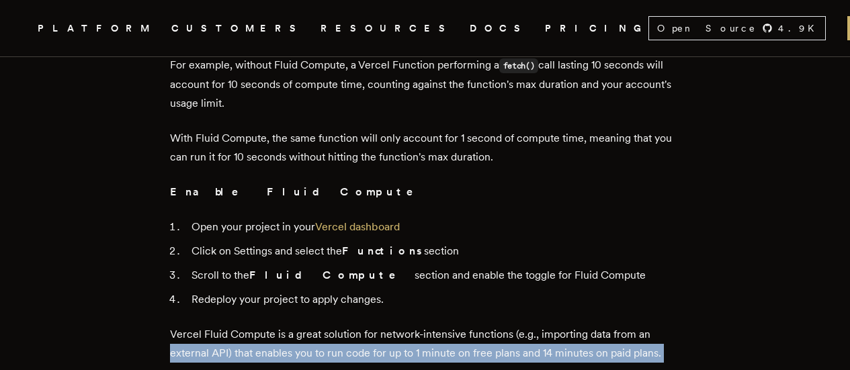
drag, startPoint x: 175, startPoint y: 274, endPoint x: 256, endPoint y: 285, distance: 82.0
click at [273, 36] on p "Vercel Fluid Compute is a great solution for network-intensive functions (e.g.,…" at bounding box center [425, 344] width 511 height 38
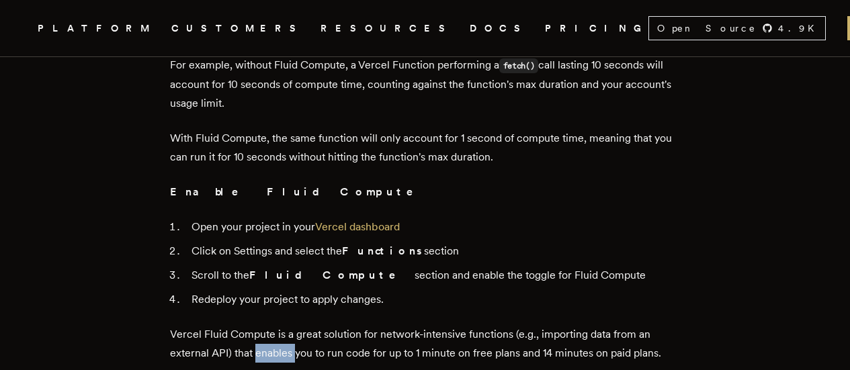
click at [273, 36] on p "Vercel Fluid Compute is a great solution for network-intensive functions (e.g.,…" at bounding box center [425, 344] width 511 height 38
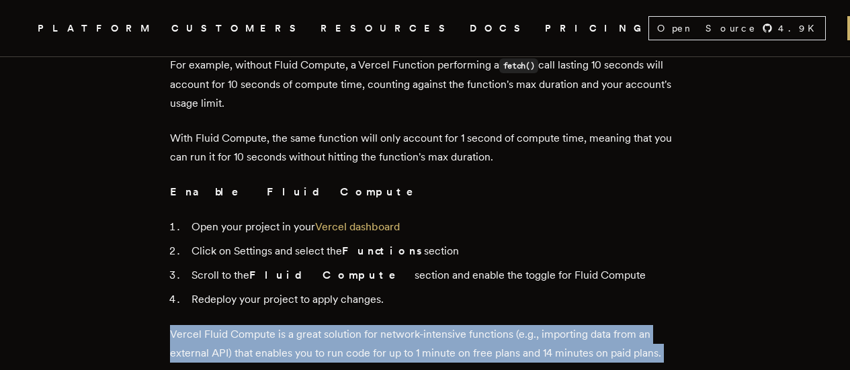
click at [273, 36] on p "Vercel Fluid Compute is a great solution for network-intensive functions (e.g.,…" at bounding box center [425, 344] width 511 height 38
click at [327, 36] on p "Vercel Fluid Compute is a great solution for network-intensive functions (e.g.,…" at bounding box center [425, 344] width 511 height 38
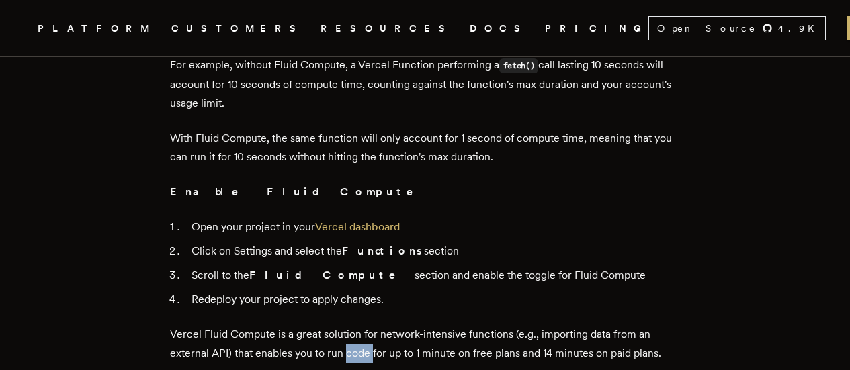
click at [327, 36] on p "Vercel Fluid Compute is a great solution for network-intensive functions (e.g.,…" at bounding box center [425, 344] width 511 height 38
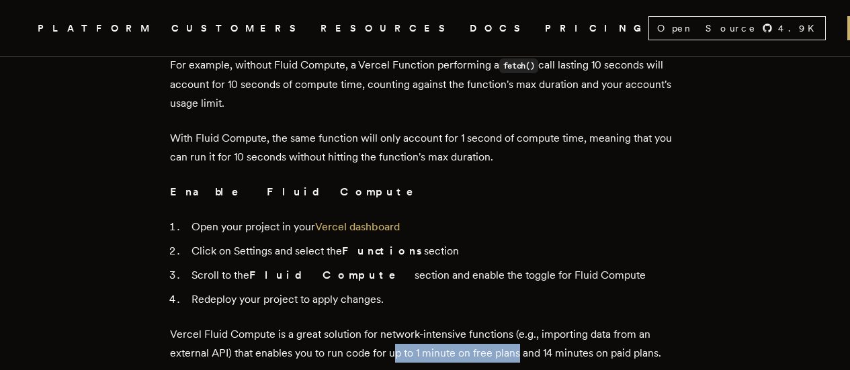
drag, startPoint x: 399, startPoint y: 275, endPoint x: 522, endPoint y: 279, distance: 123.0
click at [327, 36] on p "Vercel Fluid Compute is a great solution for network-intensive functions (e.g.,…" at bounding box center [425, 344] width 511 height 38
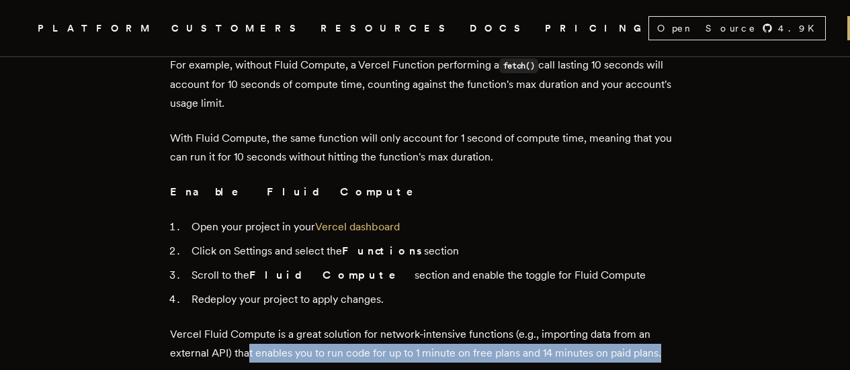
drag, startPoint x: 253, startPoint y: 280, endPoint x: 674, endPoint y: 275, distance: 421.3
click at [327, 36] on p "Vercel Fluid Compute is a great solution for network-intensive functions (e.g.,…" at bounding box center [425, 344] width 511 height 38
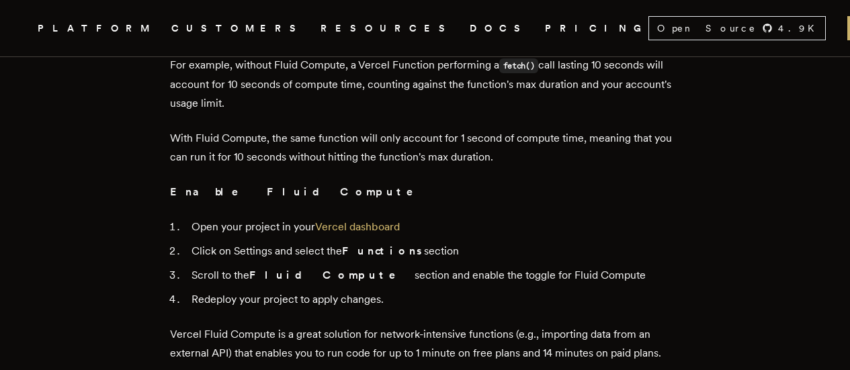
click at [327, 36] on p "Vercel Fluid Compute is a great solution for network-intensive functions (e.g.,…" at bounding box center [425, 344] width 511 height 38
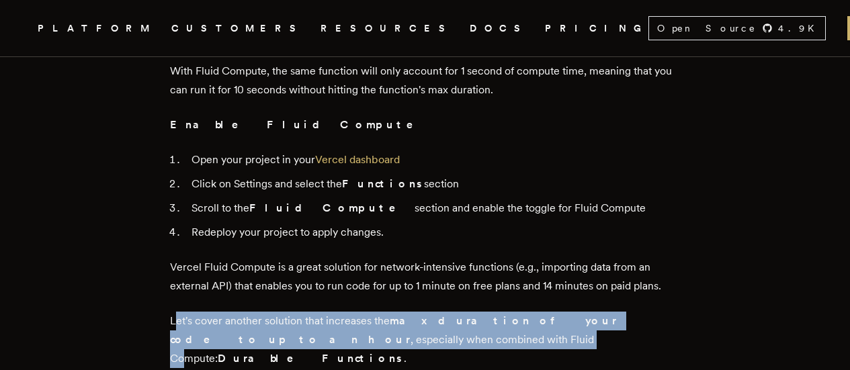
drag, startPoint x: 178, startPoint y: 241, endPoint x: 316, endPoint y: 267, distance: 141.0
click at [316, 36] on p "Let's cover another solution that increases the max duration of your code to up…" at bounding box center [425, 340] width 511 height 56
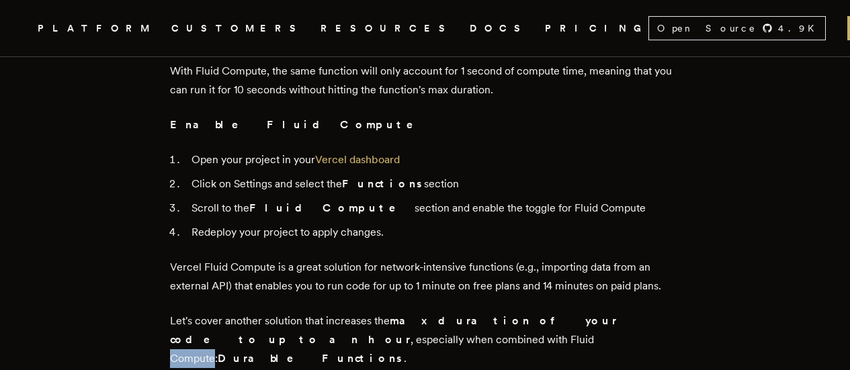
click at [316, 36] on p "Let's cover another solution that increases the max duration of your code to up…" at bounding box center [425, 340] width 511 height 56
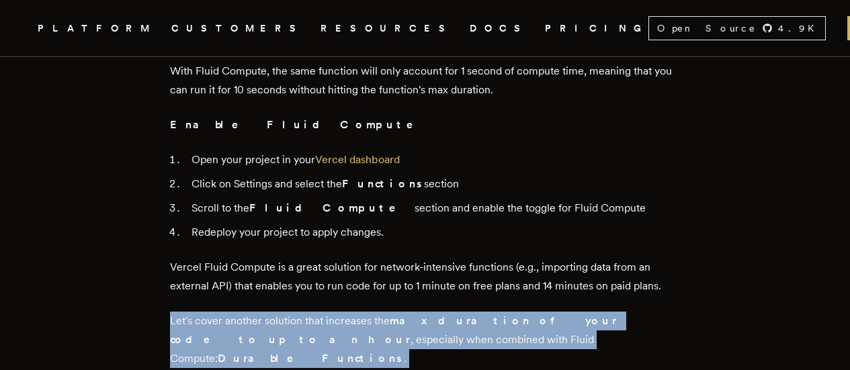
click at [316, 36] on p "Let's cover another solution that increases the max duration of your code to up…" at bounding box center [425, 340] width 511 height 56
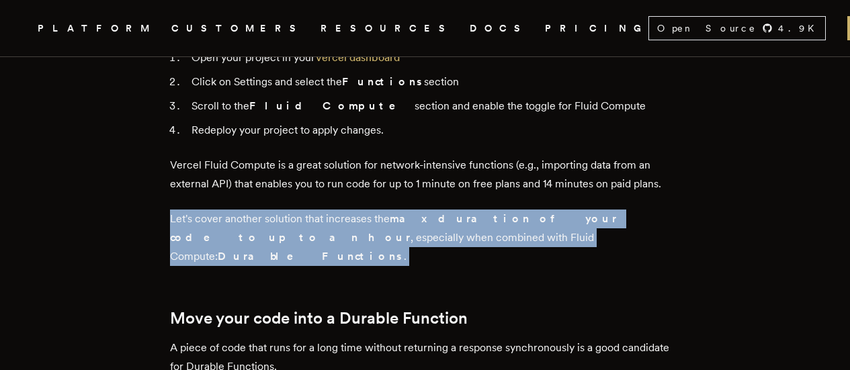
scroll to position [1680, 0]
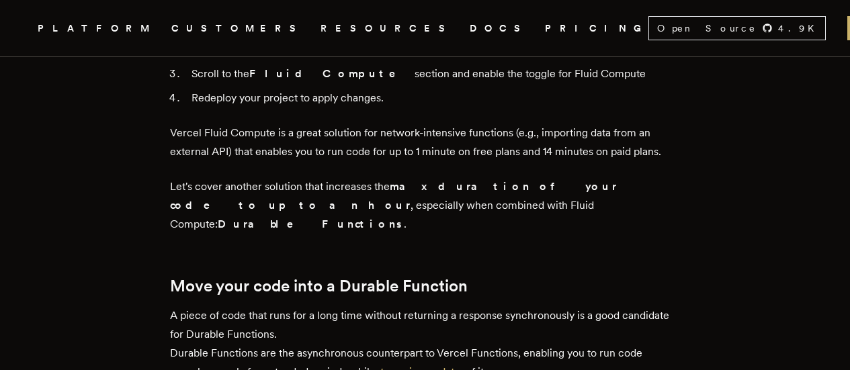
click at [180, 36] on p "A piece of code that runs for a long time without returning a response synchron…" at bounding box center [425, 343] width 511 height 75
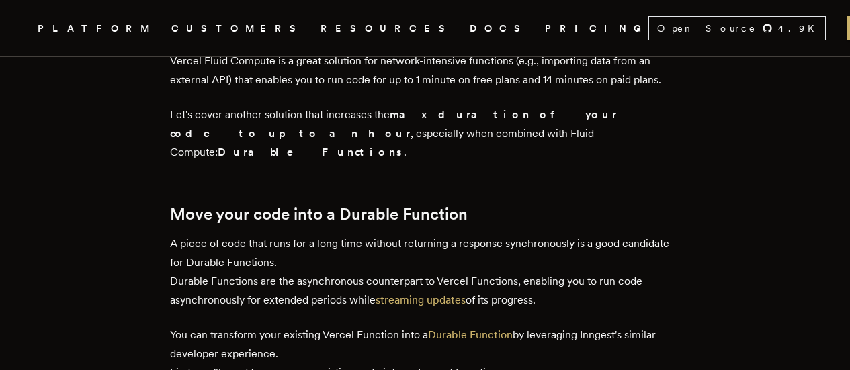
scroll to position [1748, 0]
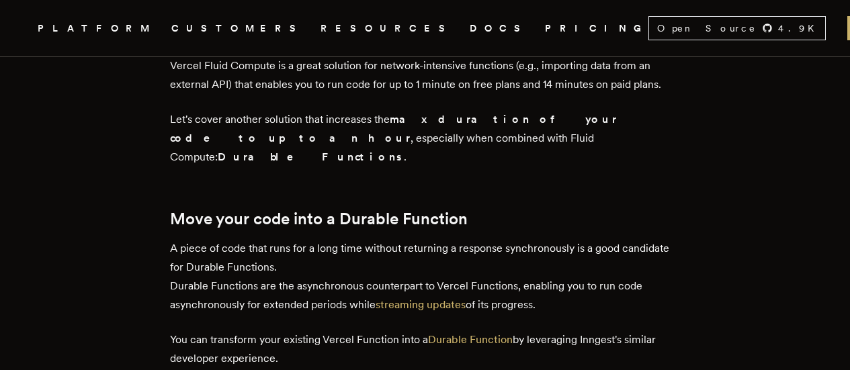
drag, startPoint x: 202, startPoint y: 190, endPoint x: 293, endPoint y: 256, distance: 112.6
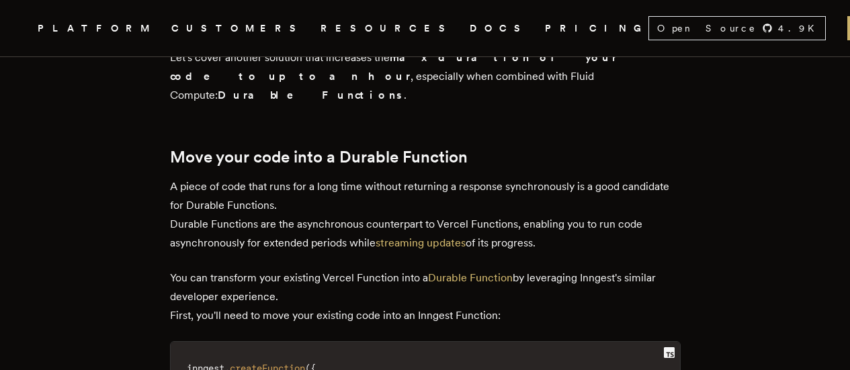
scroll to position [1815, 0]
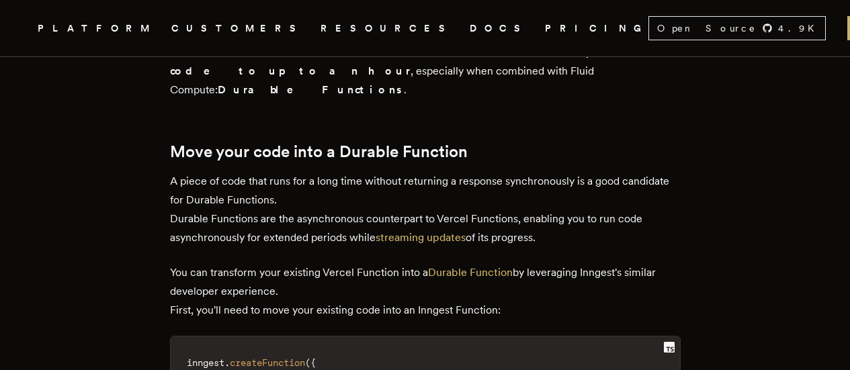
click at [212, 36] on p "You can transform your existing Vercel Function into a Durable Function by leve…" at bounding box center [425, 291] width 511 height 56
drag, startPoint x: 173, startPoint y: 181, endPoint x: 306, endPoint y: 194, distance: 134.3
click at [306, 36] on main "How to solve Next.js timeouts Solving Next.js timeout issues isn't only about i…" at bounding box center [426, 264] width 538 height 3988
click at [197, 36] on p "You can transform your existing Vercel Function into a Durable Function by leve…" at bounding box center [425, 291] width 511 height 56
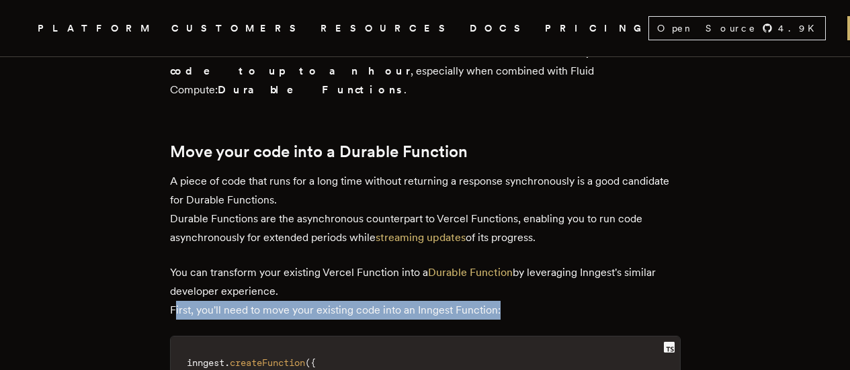
click at [197, 36] on p "You can transform your existing Vercel Function into a Durable Function by leve…" at bounding box center [425, 291] width 511 height 56
click at [327, 36] on p "You can transform your existing Vercel Function into a Durable Function by leve…" at bounding box center [425, 291] width 511 height 56
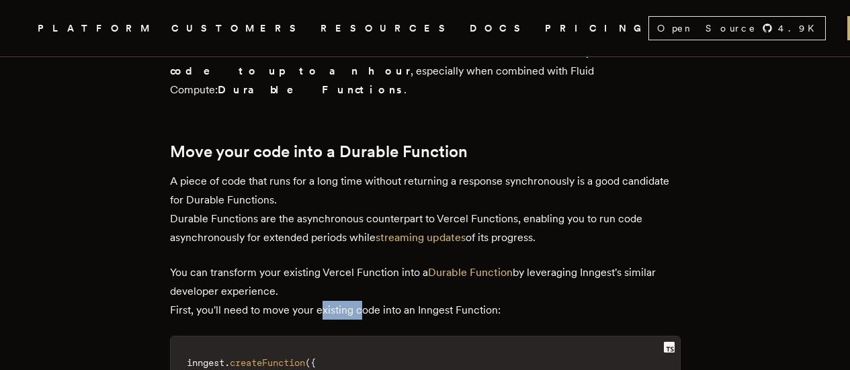
click at [327, 36] on p "You can transform your existing Vercel Function into a Durable Function by leve…" at bounding box center [425, 291] width 511 height 56
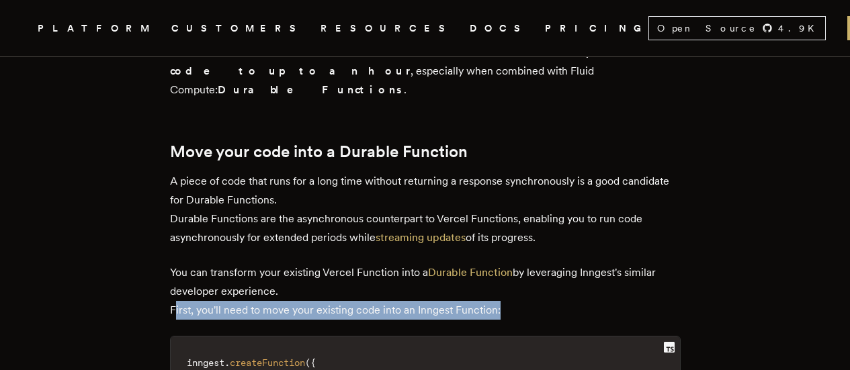
click at [327, 36] on p "You can transform your existing Vercel Function into a Durable Function by leve…" at bounding box center [425, 291] width 511 height 56
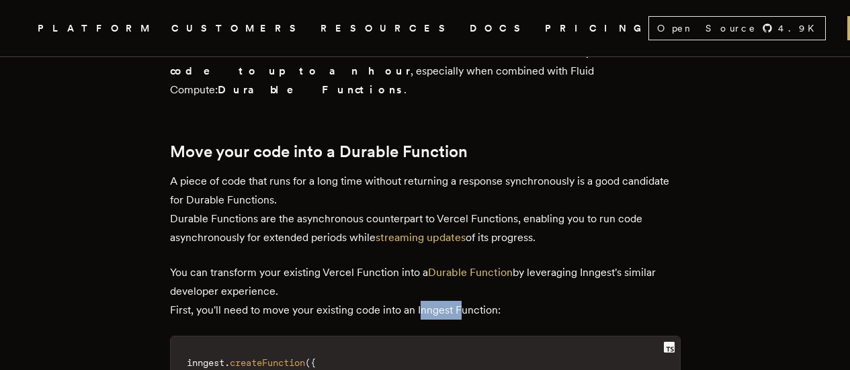
click at [327, 36] on p "You can transform your existing Vercel Function into a Durable Function by leve…" at bounding box center [425, 291] width 511 height 56
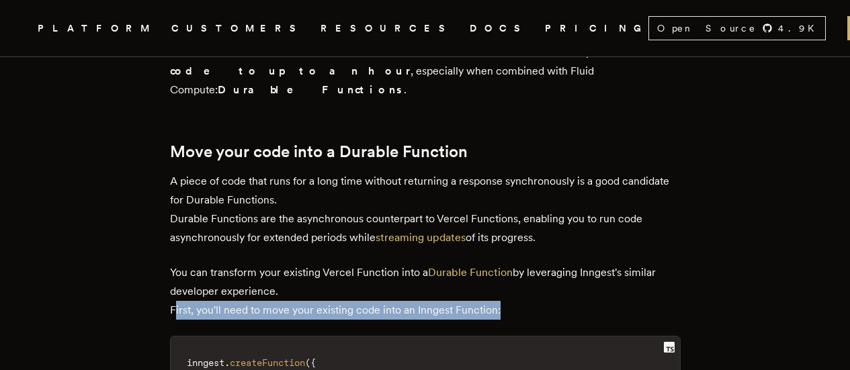
click at [327, 36] on p "You can transform your existing Vercel Function into a Durable Function by leve…" at bounding box center [425, 291] width 511 height 56
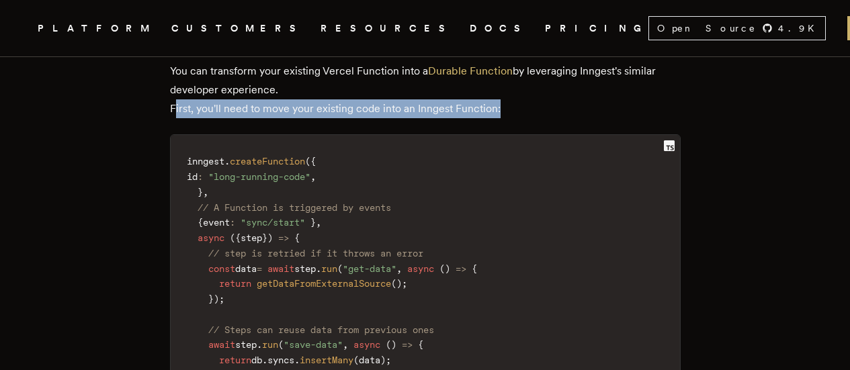
scroll to position [1949, 0]
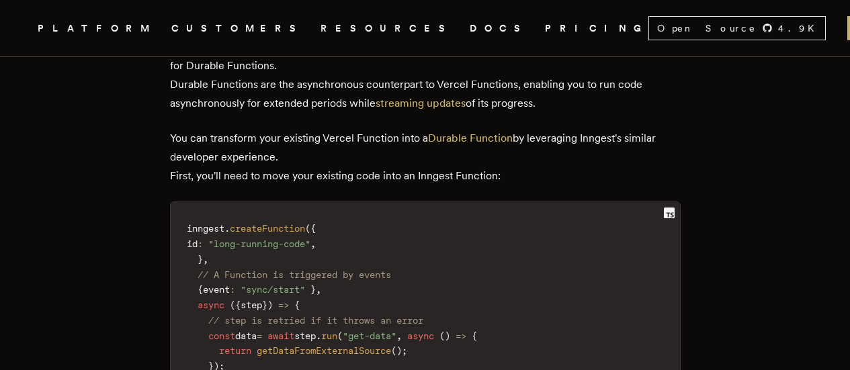
click at [249, 36] on span "createFunction" at bounding box center [267, 228] width 75 height 11
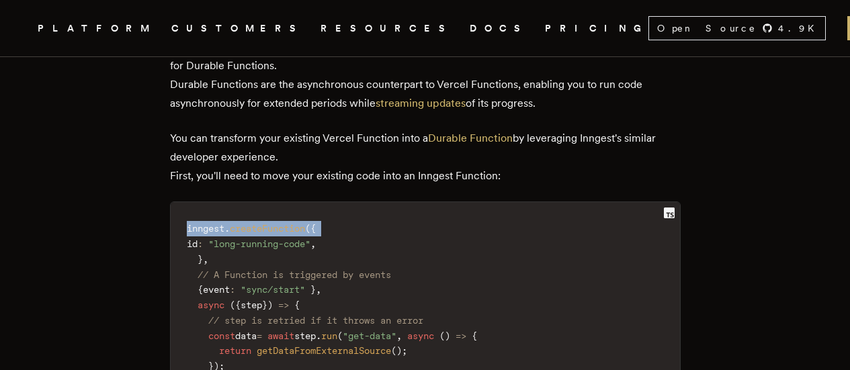
click at [249, 36] on span "createFunction" at bounding box center [267, 228] width 75 height 11
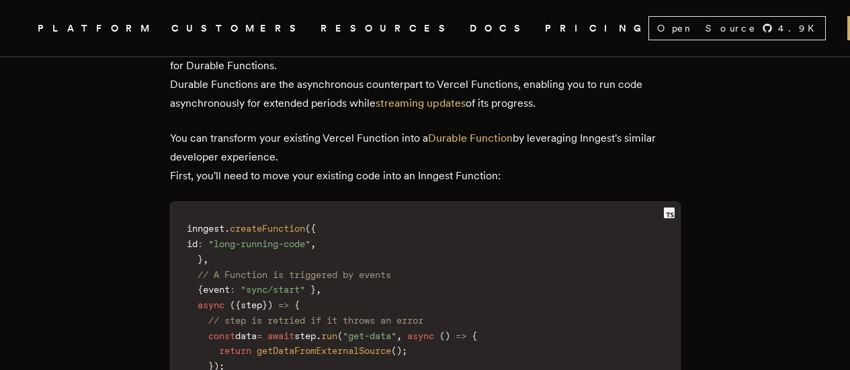
click at [208, 36] on span at bounding box center [205, 244] width 5 height 11
click at [223, 36] on code "inngest . createFunction ( { id : "long-running-code" , } , // A Function is tr…" at bounding box center [425, 351] width 509 height 282
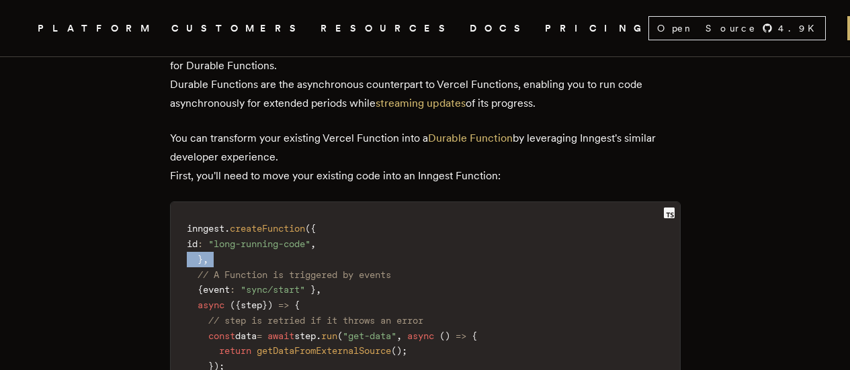
click at [223, 36] on code "inngest . createFunction ( { id : "long-running-code" , } , // A Function is tr…" at bounding box center [425, 351] width 509 height 282
click at [232, 36] on span "// A Function is triggered by events" at bounding box center [295, 274] width 194 height 11
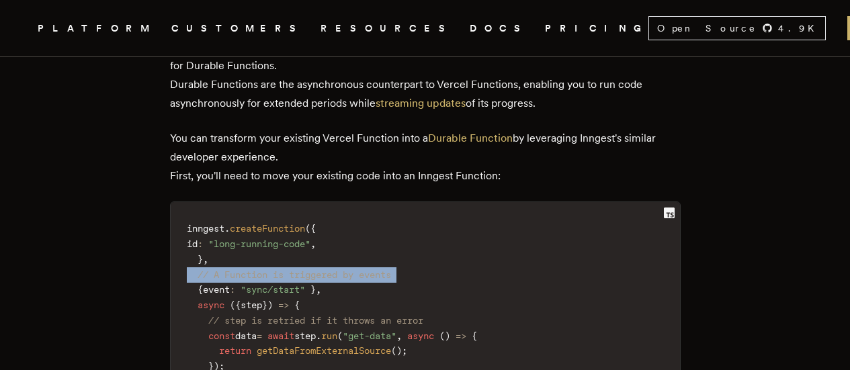
drag, startPoint x: 232, startPoint y: 174, endPoint x: 236, endPoint y: 185, distance: 11.3
click at [232, 36] on span "// A Function is triggered by events" at bounding box center [295, 274] width 194 height 11
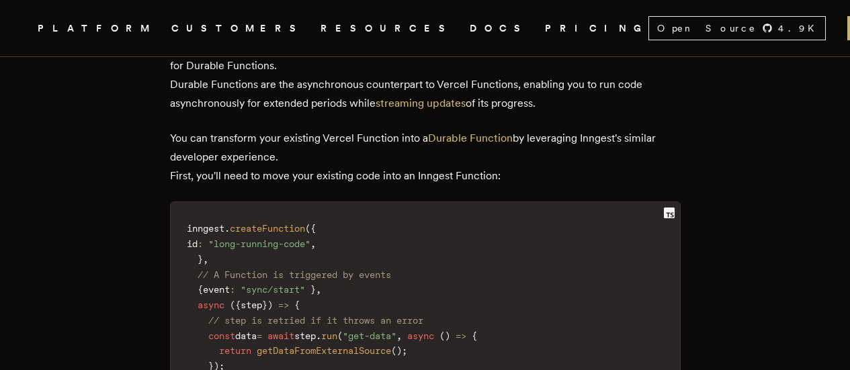
click at [238, 36] on code "inngest . createFunction ( { id : "long-running-code" , } , // A Function is tr…" at bounding box center [425, 351] width 509 height 282
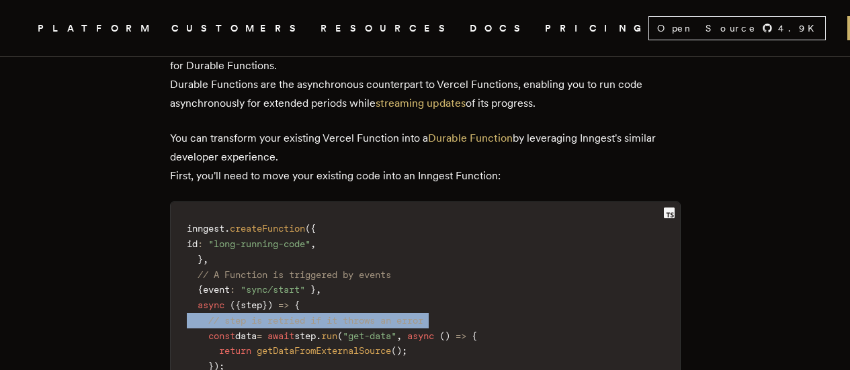
click at [238, 36] on code "inngest . createFunction ( { id : "long-running-code" , } , // A Function is tr…" at bounding box center [425, 351] width 509 height 282
click at [327, 36] on span "// step is retried if it throws an error" at bounding box center [315, 320] width 215 height 11
drag, startPoint x: 218, startPoint y: 221, endPoint x: 479, endPoint y: 225, distance: 261.4
click at [327, 36] on code "inngest . createFunction ( { id : "long-running-code" , } , // A Function is tr…" at bounding box center [425, 351] width 509 height 282
click at [327, 36] on span "// step is retried if it throws an error" at bounding box center [315, 320] width 215 height 11
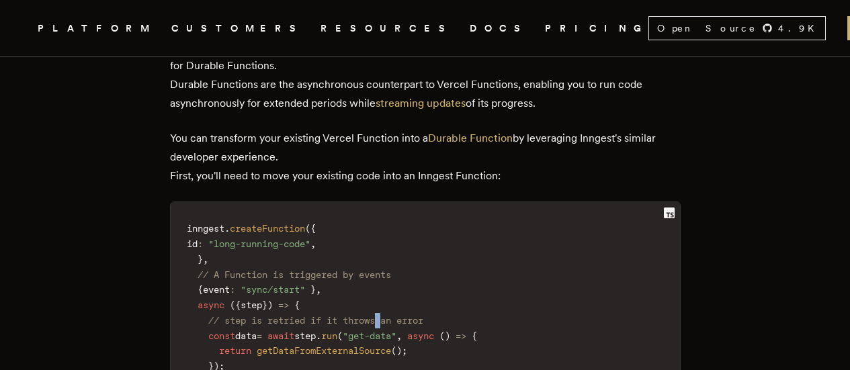
click at [327, 36] on span "// step is retried if it throws an error" at bounding box center [315, 320] width 215 height 11
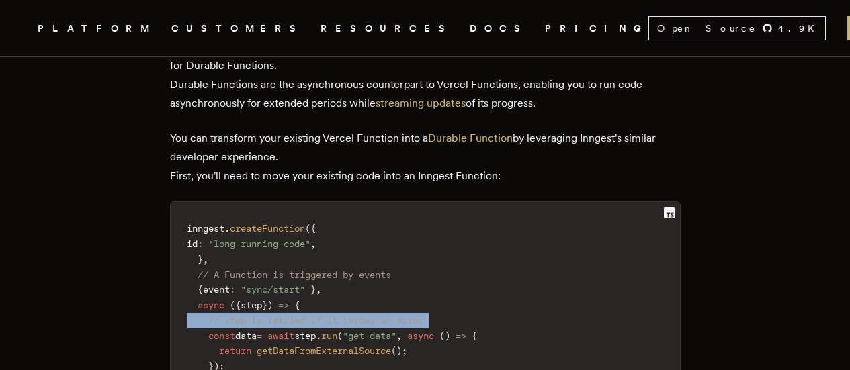
click at [327, 36] on span "// step is retried if it throws an error" at bounding box center [315, 320] width 215 height 11
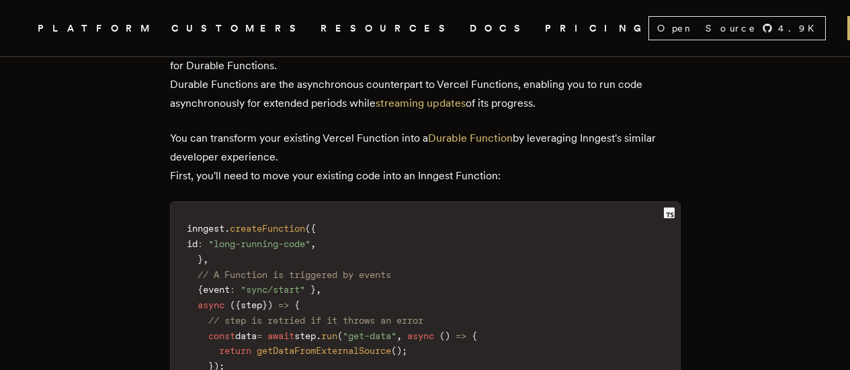
drag, startPoint x: 223, startPoint y: 303, endPoint x: 335, endPoint y: 302, distance: 111.5
click at [327, 36] on code "inngest . createFunction ( { id : "long-running-code" , } , // A Function is tr…" at bounding box center [425, 351] width 509 height 282
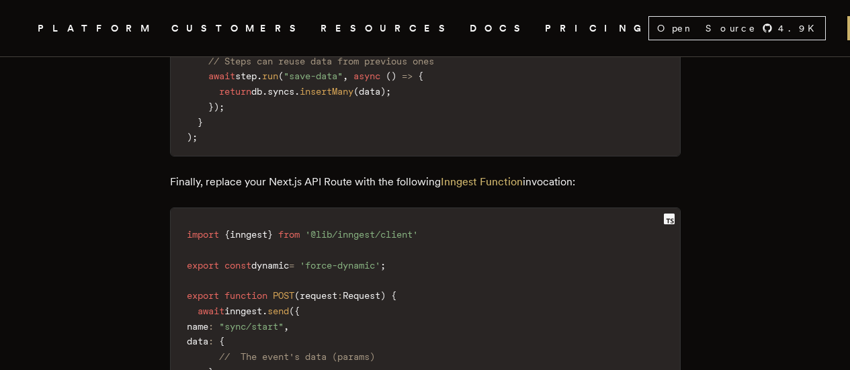
scroll to position [2151, 0]
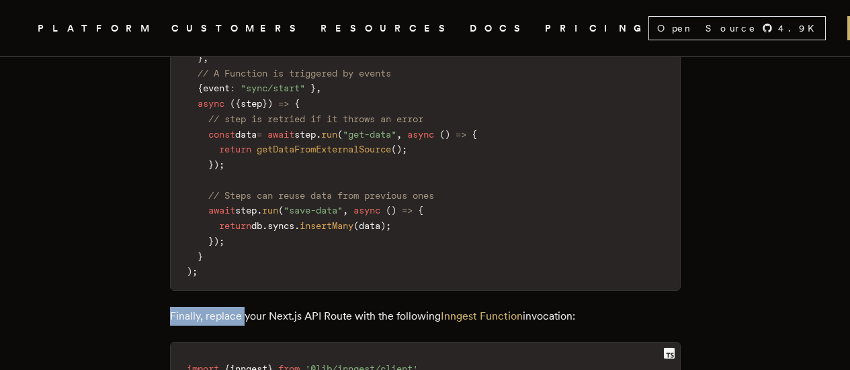
drag, startPoint x: 169, startPoint y: 221, endPoint x: 249, endPoint y: 221, distance: 80.0
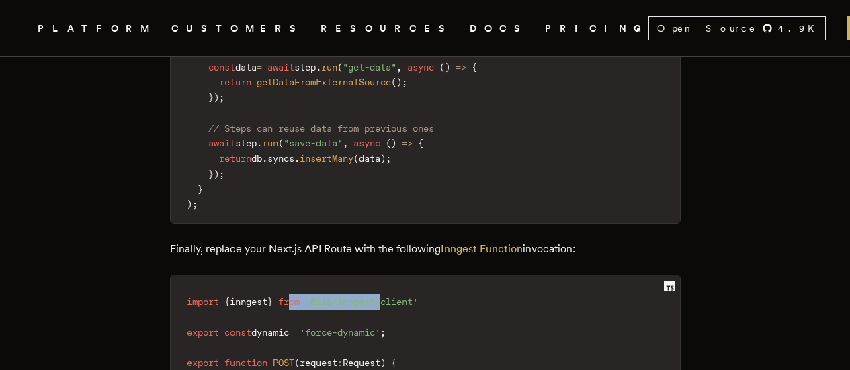
drag, startPoint x: 310, startPoint y: 175, endPoint x: 422, endPoint y: 158, distance: 112.8
click at [327, 36] on p "Finally, replace your Next.js API Route with the following Inngest Function inv…" at bounding box center [425, 249] width 511 height 19
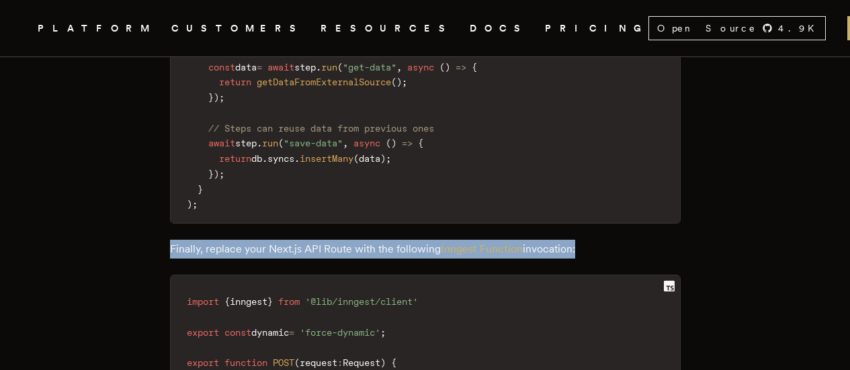
click at [327, 36] on p "Finally, replace your Next.js API Route with the following Inngest Function inv…" at bounding box center [425, 249] width 511 height 19
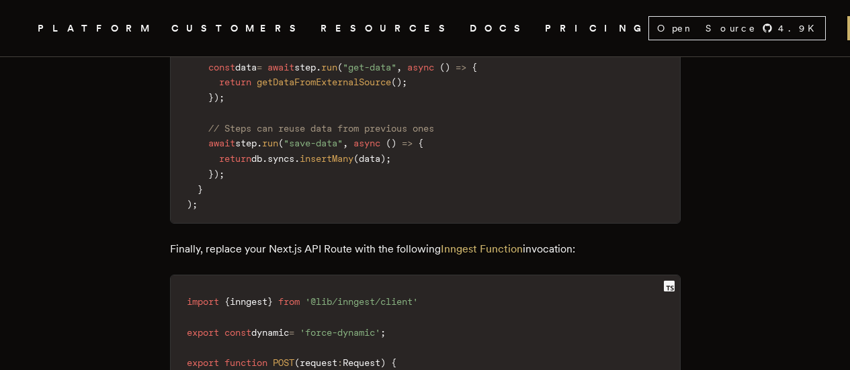
click at [194, 36] on span "export" at bounding box center [203, 332] width 32 height 11
click at [195, 36] on span "export" at bounding box center [203, 332] width 32 height 11
click at [241, 36] on span "const" at bounding box center [237, 332] width 27 height 11
click at [204, 36] on span "export" at bounding box center [203, 332] width 32 height 11
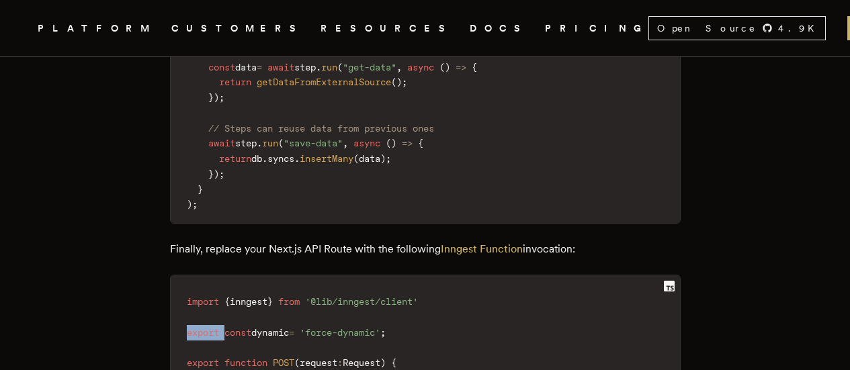
click at [204, 36] on span "export" at bounding box center [203, 332] width 32 height 11
click at [236, 36] on span "const" at bounding box center [237, 332] width 27 height 11
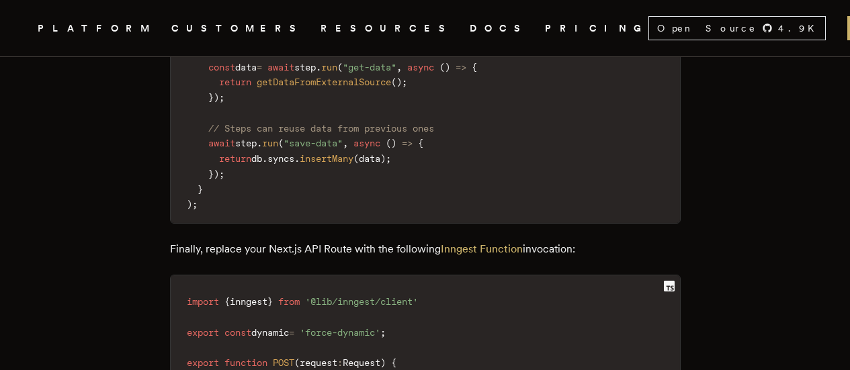
click at [275, 36] on span "dynamic" at bounding box center [270, 332] width 38 height 11
click at [327, 36] on span "'force-dynamic'" at bounding box center [340, 332] width 81 height 11
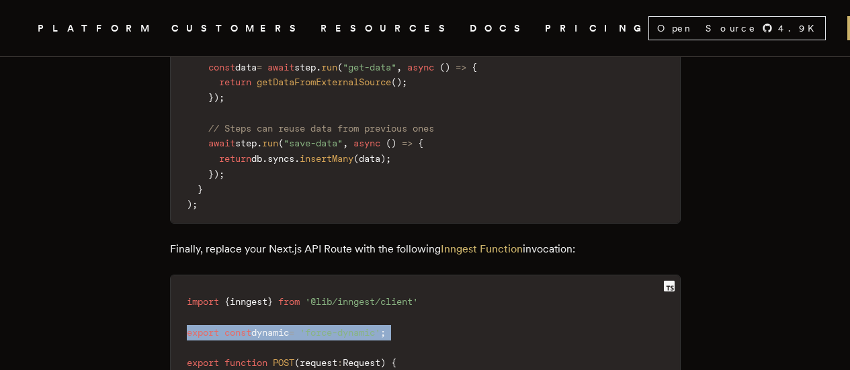
click at [327, 36] on span "'force-dynamic'" at bounding box center [340, 332] width 81 height 11
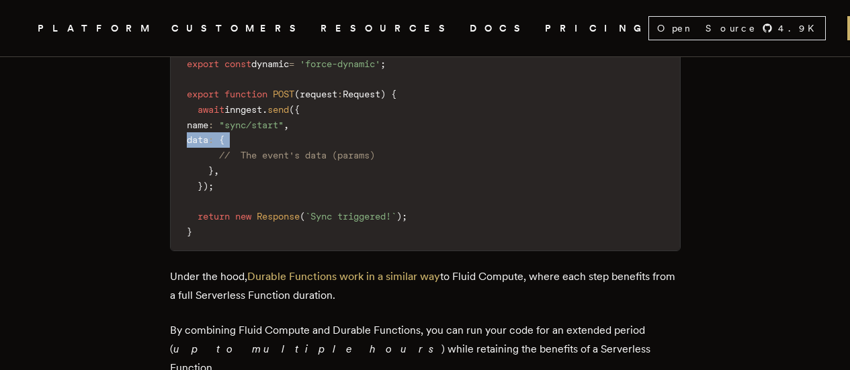
scroll to position [2621, 0]
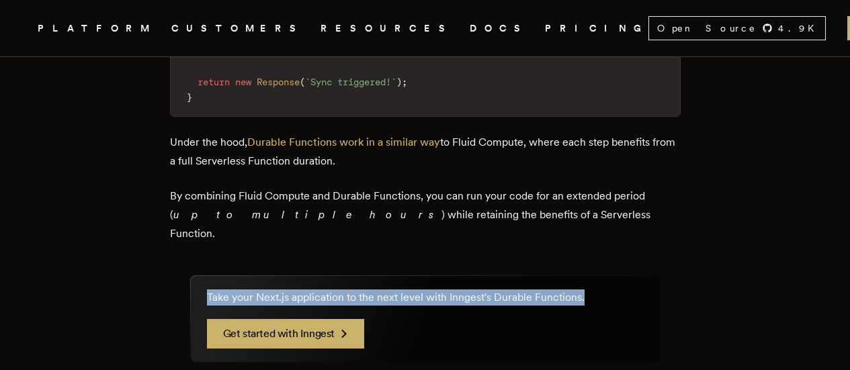
drag, startPoint x: 183, startPoint y: 179, endPoint x: 672, endPoint y: 226, distance: 490.8
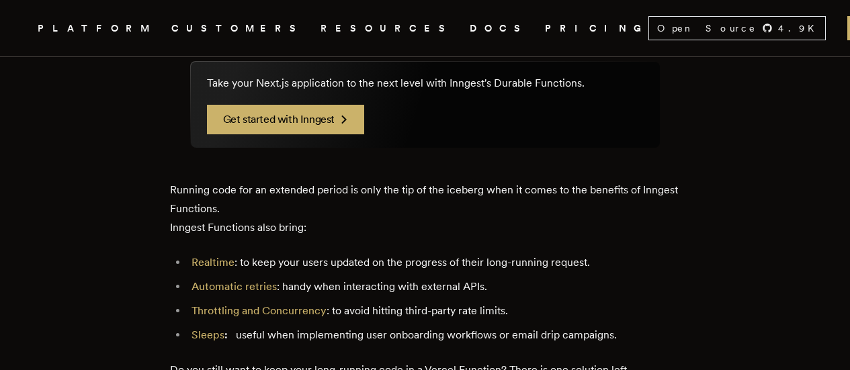
scroll to position [2823, 0]
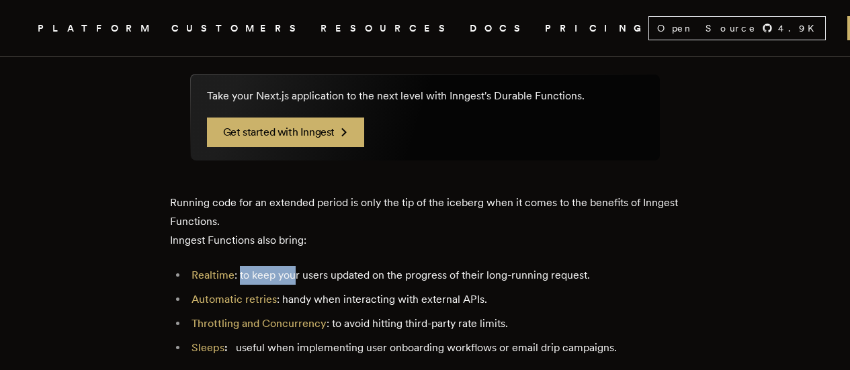
drag, startPoint x: 243, startPoint y: 161, endPoint x: 299, endPoint y: 165, distance: 55.9
click at [299, 36] on li "Realtime : to keep your users updated on the progress of their long-running req…" at bounding box center [433, 275] width 493 height 19
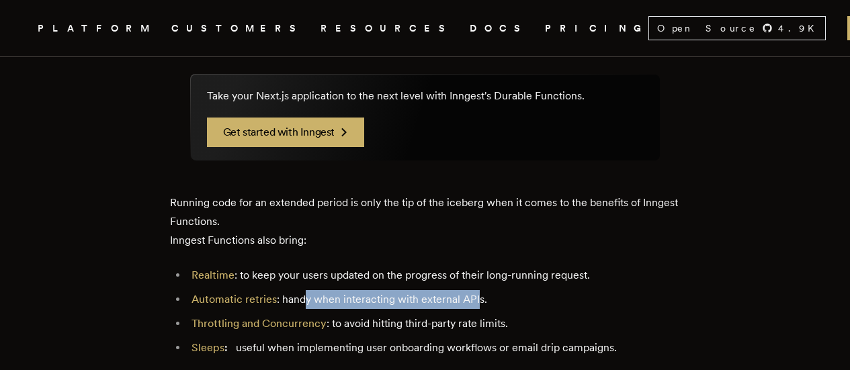
drag, startPoint x: 311, startPoint y: 183, endPoint x: 479, endPoint y: 187, distance: 168.0
click at [327, 36] on li "Automatic retries : handy when interacting with external APIs." at bounding box center [433, 299] width 493 height 19
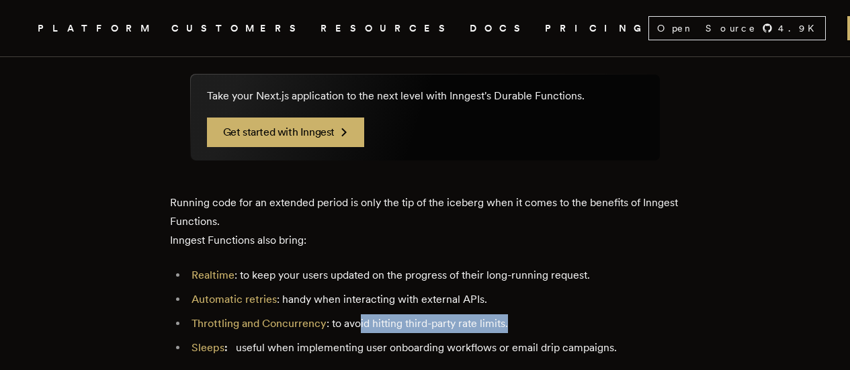
drag, startPoint x: 365, startPoint y: 208, endPoint x: 552, endPoint y: 208, distance: 187.5
click at [327, 36] on li "Throttling and Concurrency : to avoid hitting third-party rate limits." at bounding box center [433, 323] width 493 height 19
drag, startPoint x: 267, startPoint y: 236, endPoint x: 628, endPoint y: 230, distance: 361.5
click at [327, 36] on li "Sleeps : useful when implementing user onboarding workflows or email drip campa…" at bounding box center [433, 348] width 493 height 19
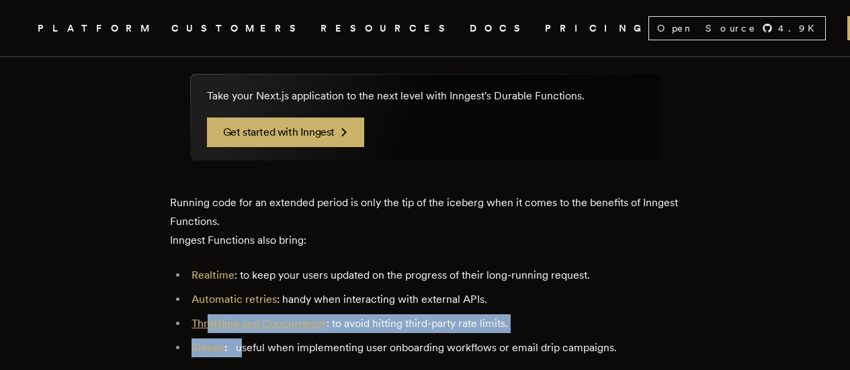
drag, startPoint x: 234, startPoint y: 232, endPoint x: 208, endPoint y: 215, distance: 31.7
click at [213, 36] on ul "Realtime : to keep your users updated on the progress of their long-running req…" at bounding box center [425, 311] width 511 height 91
click at [187, 36] on li "Sleeps : useful when implementing user onboarding workflows or email drip campa…" at bounding box center [433, 348] width 493 height 19
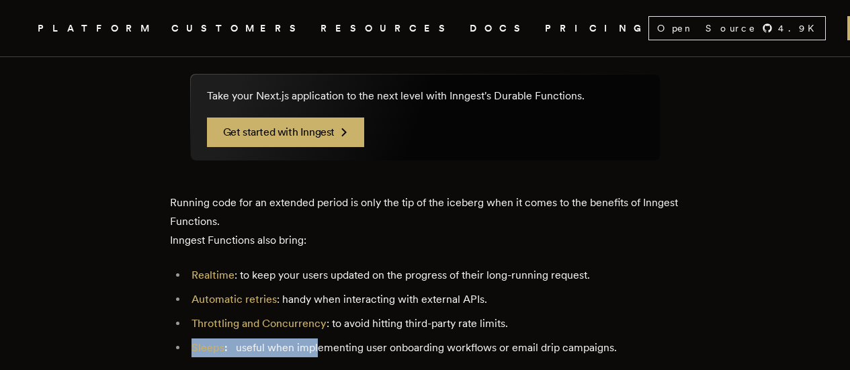
drag, startPoint x: 177, startPoint y: 238, endPoint x: 318, endPoint y: 236, distance: 140.4
click at [314, 36] on ul "Realtime : to keep your users updated on the progress of their long-running req…" at bounding box center [425, 311] width 511 height 91
click at [183, 36] on ul "Realtime : to keep your users updated on the progress of their long-running req…" at bounding box center [425, 311] width 511 height 91
drag, startPoint x: 194, startPoint y: 231, endPoint x: 635, endPoint y: 235, distance: 440.8
click at [327, 36] on ul "Realtime : to keep your users updated on the progress of their long-running req…" at bounding box center [425, 311] width 511 height 91
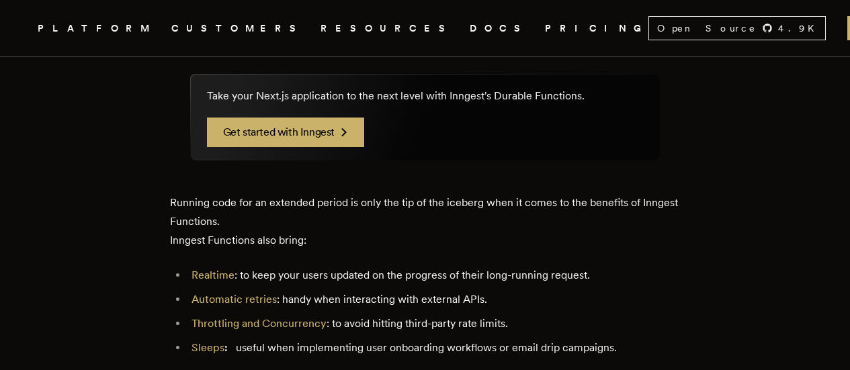
click at [327, 36] on li "Sleeps : useful when implementing user onboarding workflows or email drip campa…" at bounding box center [433, 348] width 493 height 19
drag, startPoint x: 638, startPoint y: 234, endPoint x: 185, endPoint y: 229, distance: 452.2
click at [187, 36] on li "Sleeps : useful when implementing user onboarding workflows or email drip campa…" at bounding box center [433, 348] width 493 height 19
click at [181, 36] on ul "Realtime : to keep your users updated on the progress of their long-running req…" at bounding box center [425, 311] width 511 height 91
drag, startPoint x: 171, startPoint y: 232, endPoint x: 617, endPoint y: 232, distance: 445.5
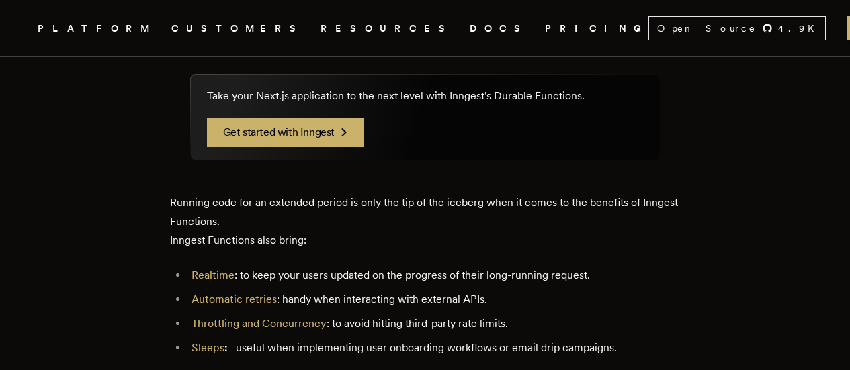
click at [327, 36] on li "Sleeps : useful when implementing user onboarding workflows or email drip campa…" at bounding box center [433, 348] width 493 height 19
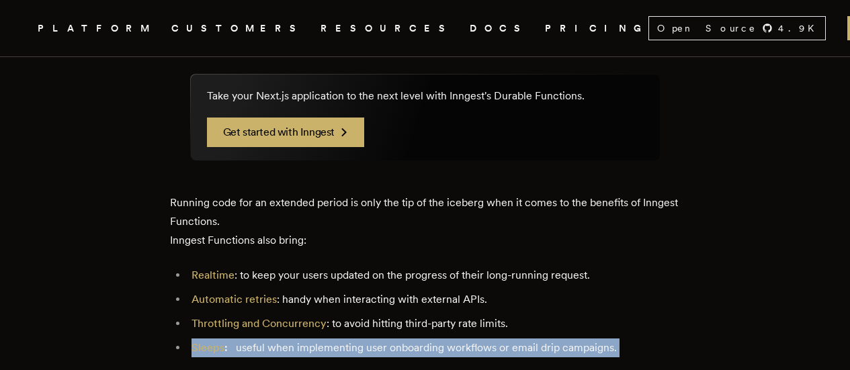
click at [327, 36] on li "Sleeps : useful when implementing user onboarding workflows or email drip campa…" at bounding box center [433, 348] width 493 height 19
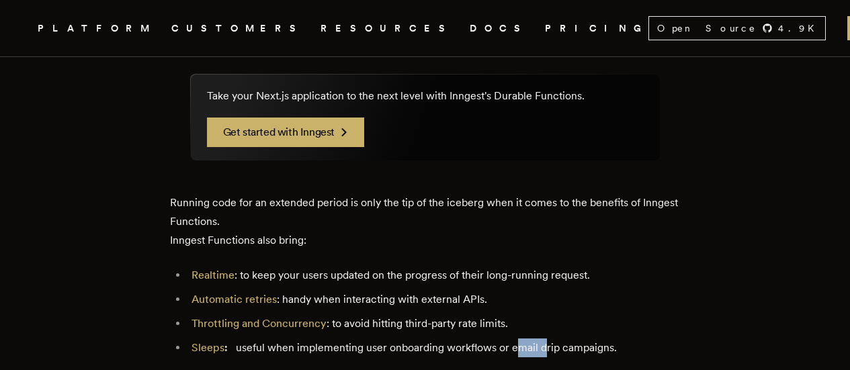
click at [327, 36] on li "Sleeps : useful when implementing user onboarding workflows or email drip campa…" at bounding box center [433, 348] width 493 height 19
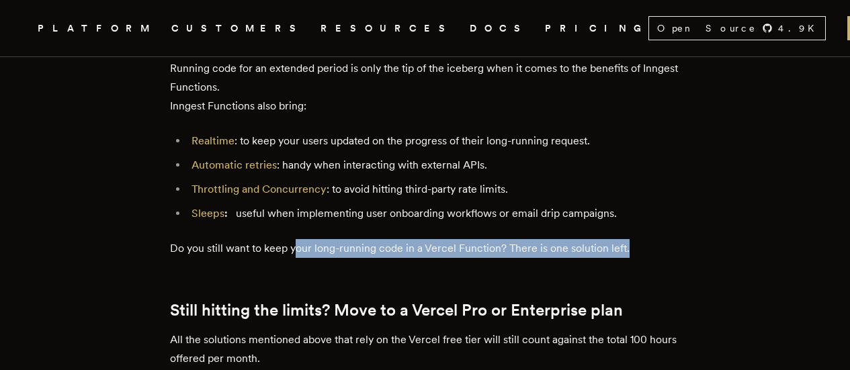
drag, startPoint x: 355, startPoint y: 144, endPoint x: 648, endPoint y: 134, distance: 293.1
click at [327, 36] on p "Do you still want to keep your long-running code in a Vercel Function? There is…" at bounding box center [425, 248] width 511 height 19
drag, startPoint x: 223, startPoint y: 142, endPoint x: 691, endPoint y: 136, distance: 468.4
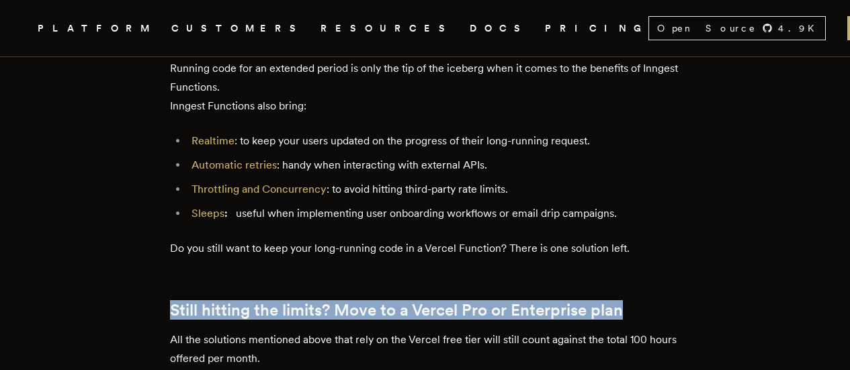
drag, startPoint x: 179, startPoint y: 199, endPoint x: 634, endPoint y: 197, distance: 454.9
click at [327, 36] on h2 "Still hitting the limits? Move to a Vercel Pro or Enterprise plan" at bounding box center [425, 310] width 511 height 19
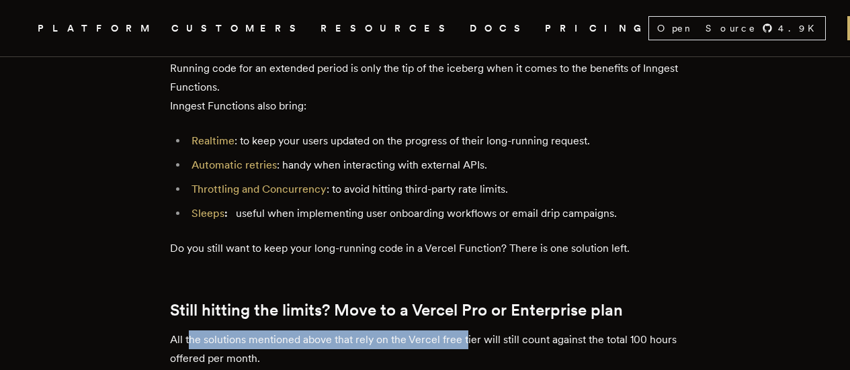
drag, startPoint x: 196, startPoint y: 228, endPoint x: 470, endPoint y: 228, distance: 274.1
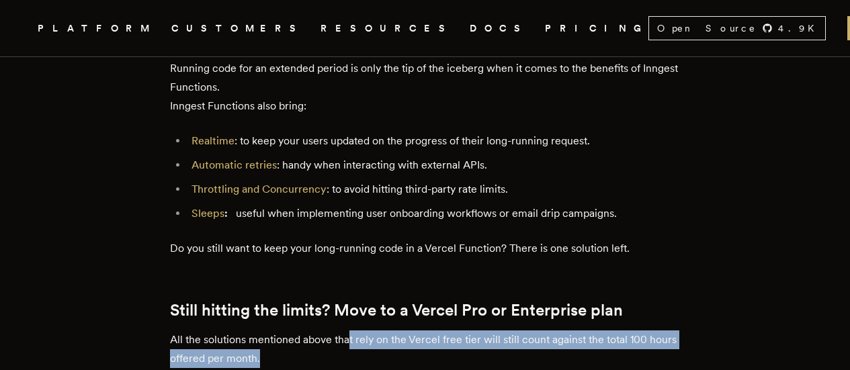
drag, startPoint x: 351, startPoint y: 230, endPoint x: 353, endPoint y: 241, distance: 11.1
drag, startPoint x: 300, startPoint y: 225, endPoint x: 310, endPoint y: 241, distance: 18.7
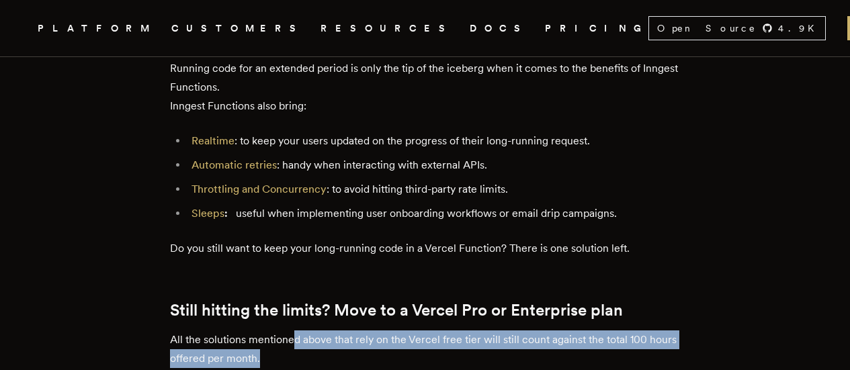
drag, startPoint x: 177, startPoint y: 269, endPoint x: 381, endPoint y: 276, distance: 203.7
drag, startPoint x: 399, startPoint y: 255, endPoint x: 384, endPoint y: 282, distance: 31.0
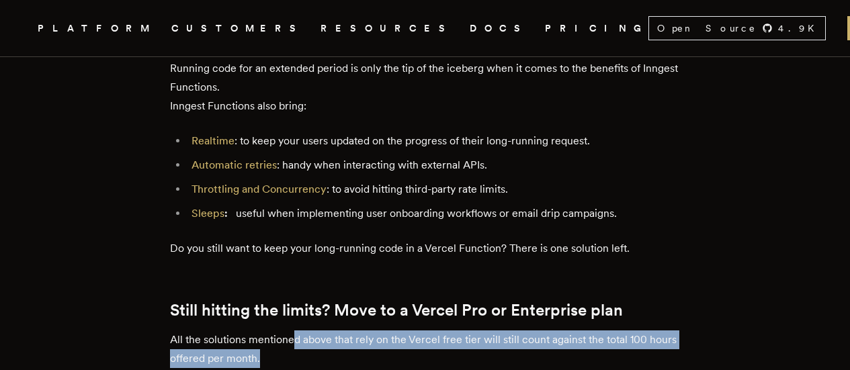
drag, startPoint x: 213, startPoint y: 300, endPoint x: 676, endPoint y: 298, distance: 463.0
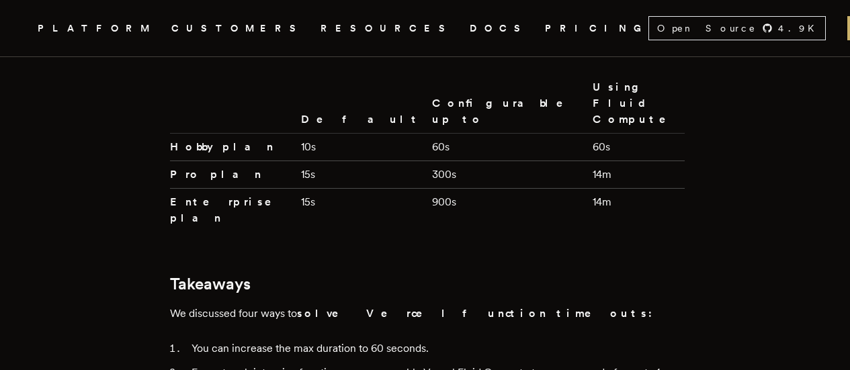
scroll to position [3293, 0]
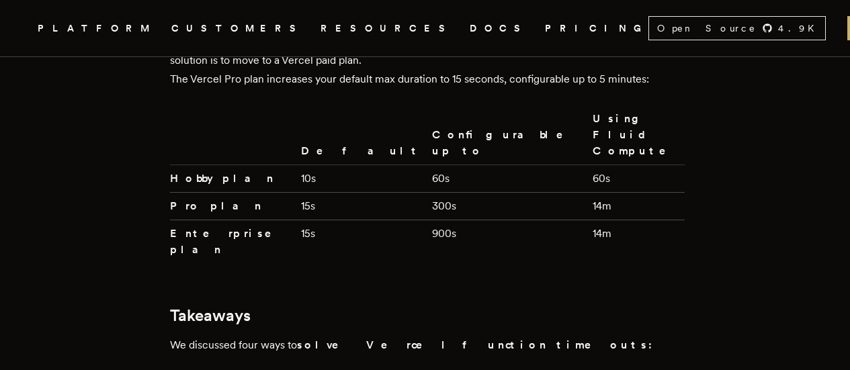
click at [230, 36] on p "We discussed four ways to solve Vercel function timeouts:" at bounding box center [425, 345] width 511 height 19
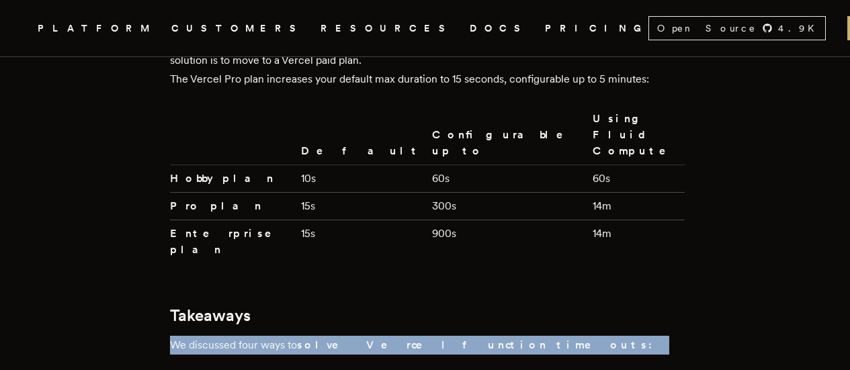
click at [230, 36] on p "We discussed four ways to solve Vercel function timeouts:" at bounding box center [425, 345] width 511 height 19
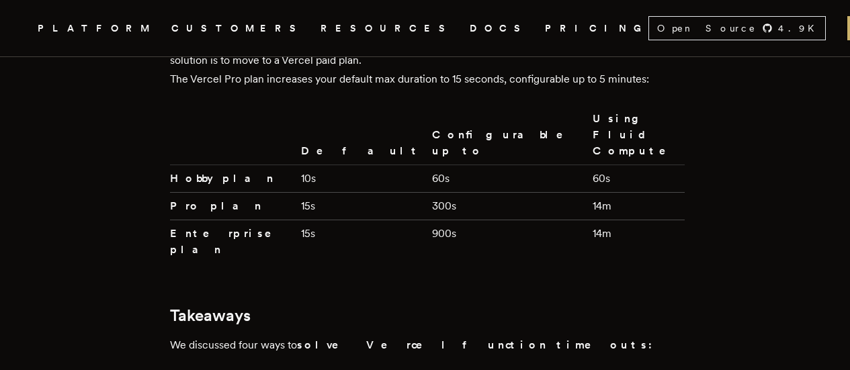
drag, startPoint x: 202, startPoint y: 223, endPoint x: 463, endPoint y: 222, distance: 261.4
drag, startPoint x: 252, startPoint y: 251, endPoint x: 214, endPoint y: 217, distance: 51.4
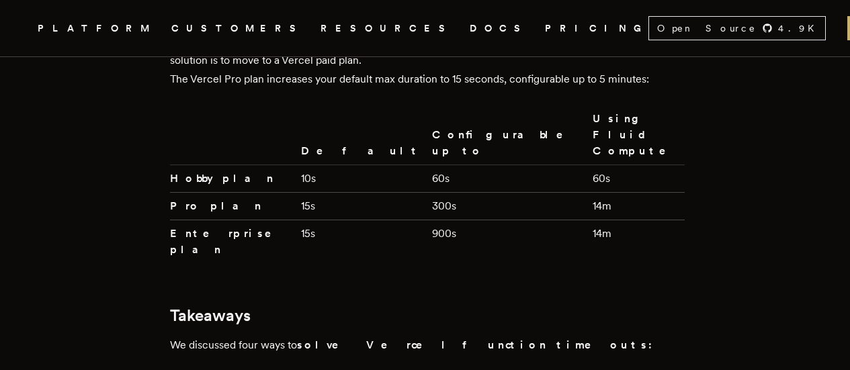
drag, startPoint x: 377, startPoint y: 243, endPoint x: 644, endPoint y: 257, distance: 267.2
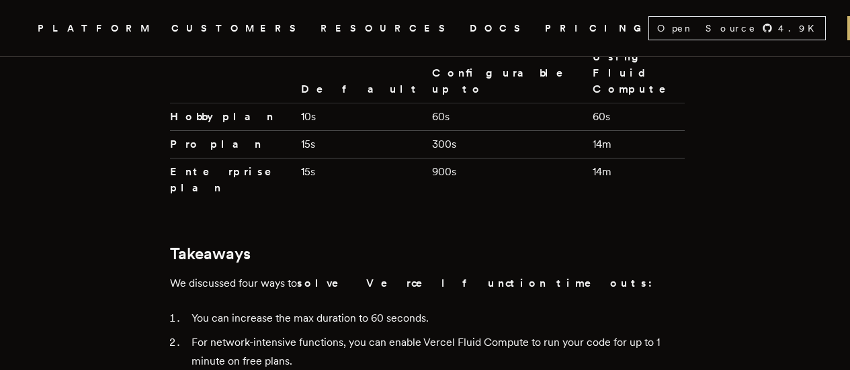
scroll to position [3360, 0]
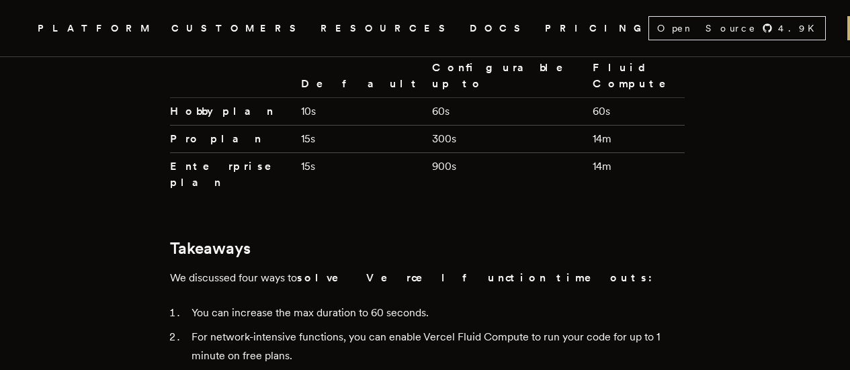
drag, startPoint x: 198, startPoint y: 219, endPoint x: 594, endPoint y: 237, distance: 396.2
drag, startPoint x: 300, startPoint y: 265, endPoint x: 689, endPoint y: 263, distance: 388.4
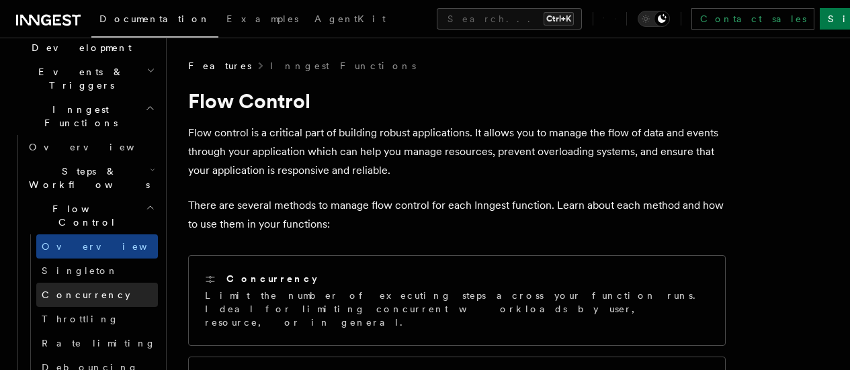
scroll to position [336, 0]
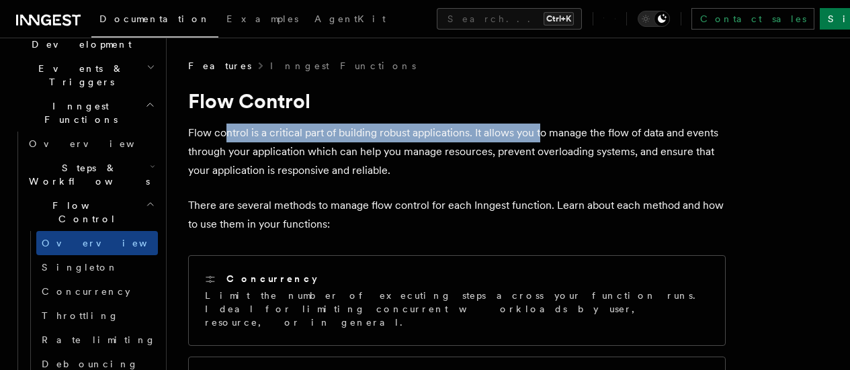
drag, startPoint x: 425, startPoint y: 136, endPoint x: 552, endPoint y: 140, distance: 126.4
click at [542, 141] on p "Flow control is a critical part of building robust applications. It allows you …" at bounding box center [457, 152] width 538 height 56
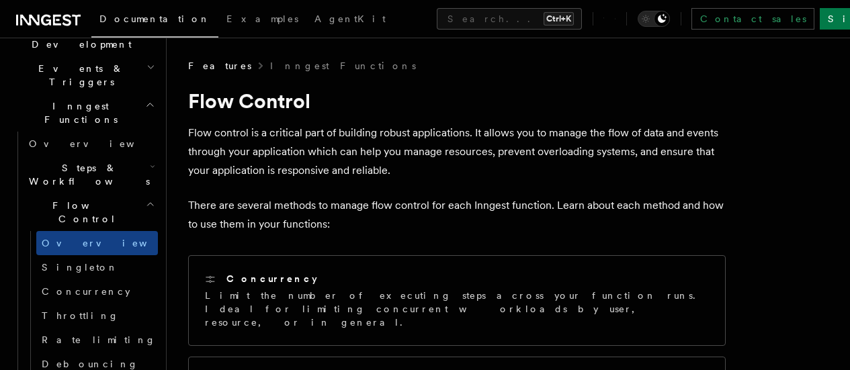
click at [552, 140] on p "Flow control is a critical part of building robust applications. It allows you …" at bounding box center [457, 152] width 538 height 56
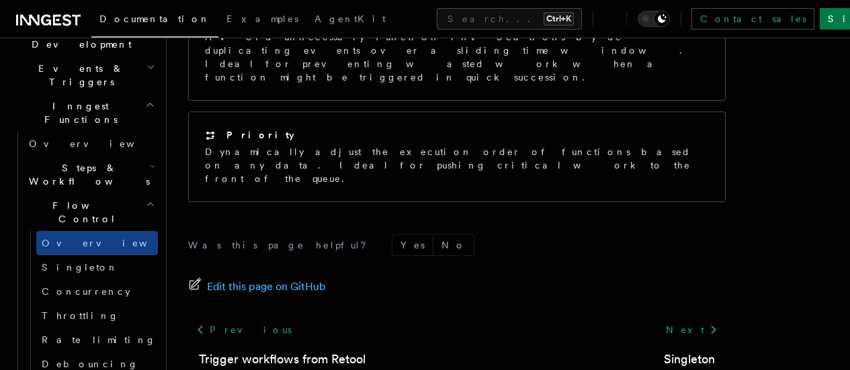
scroll to position [570, 0]
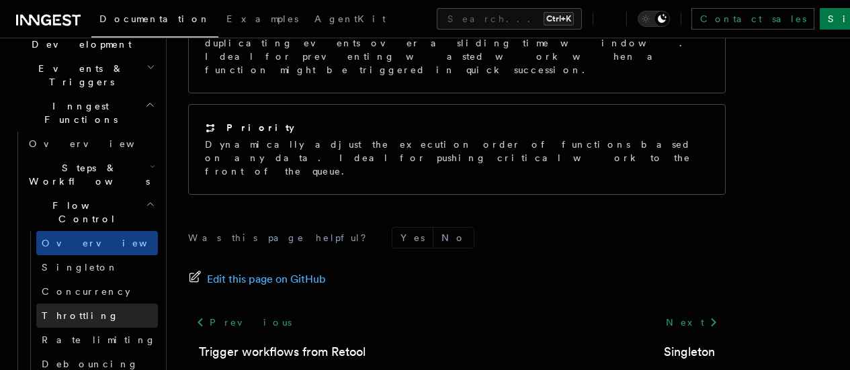
click at [76, 310] on span "Throttling" at bounding box center [80, 315] width 77 height 11
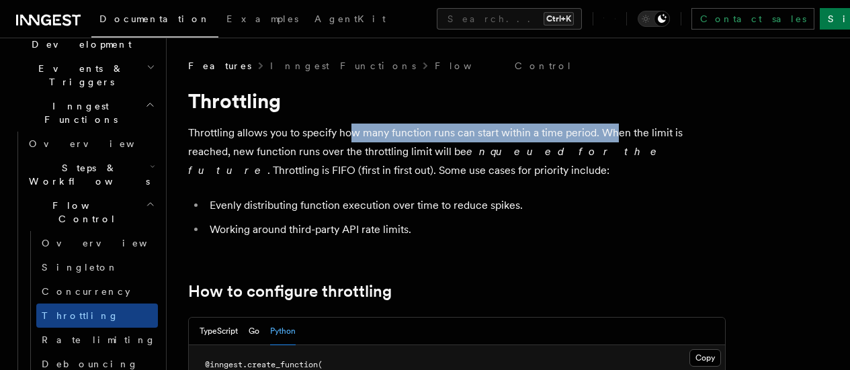
drag, startPoint x: 357, startPoint y: 130, endPoint x: 615, endPoint y: 134, distance: 258.7
click at [615, 134] on p "Throttling allows you to specify how many function runs can start within a time…" at bounding box center [457, 152] width 538 height 56
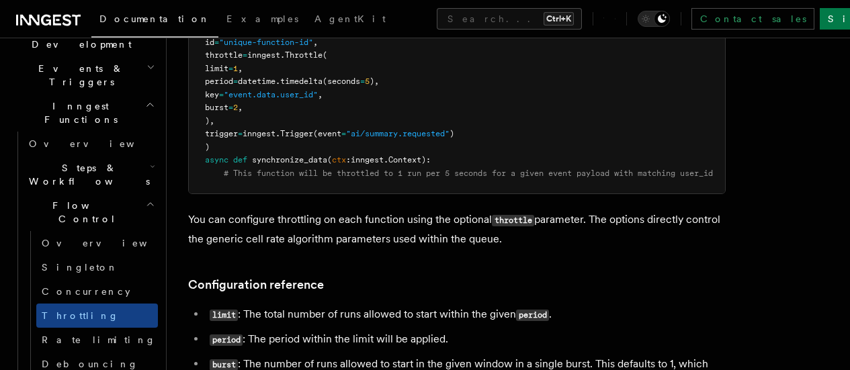
scroll to position [269, 0]
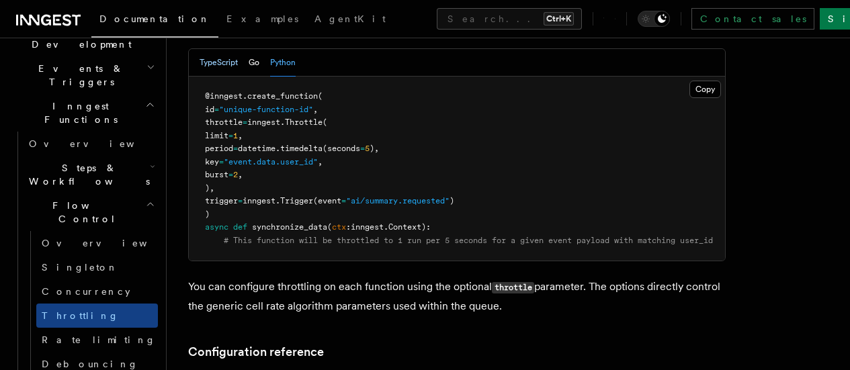
click at [212, 65] on button "TypeScript" at bounding box center [219, 63] width 38 height 28
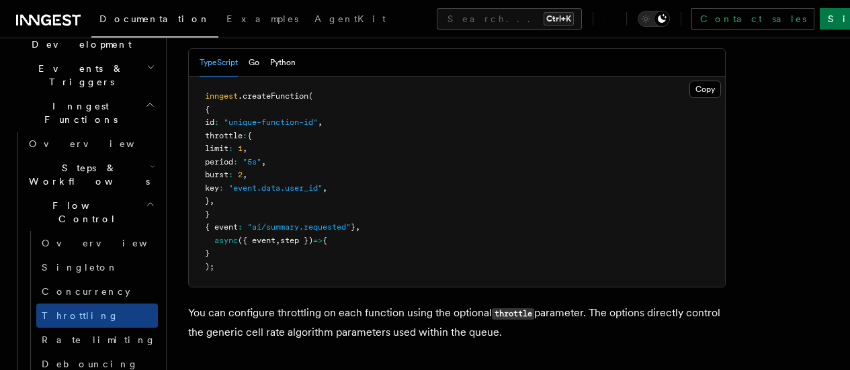
scroll to position [268, 0]
